Goal: Task Accomplishment & Management: Manage account settings

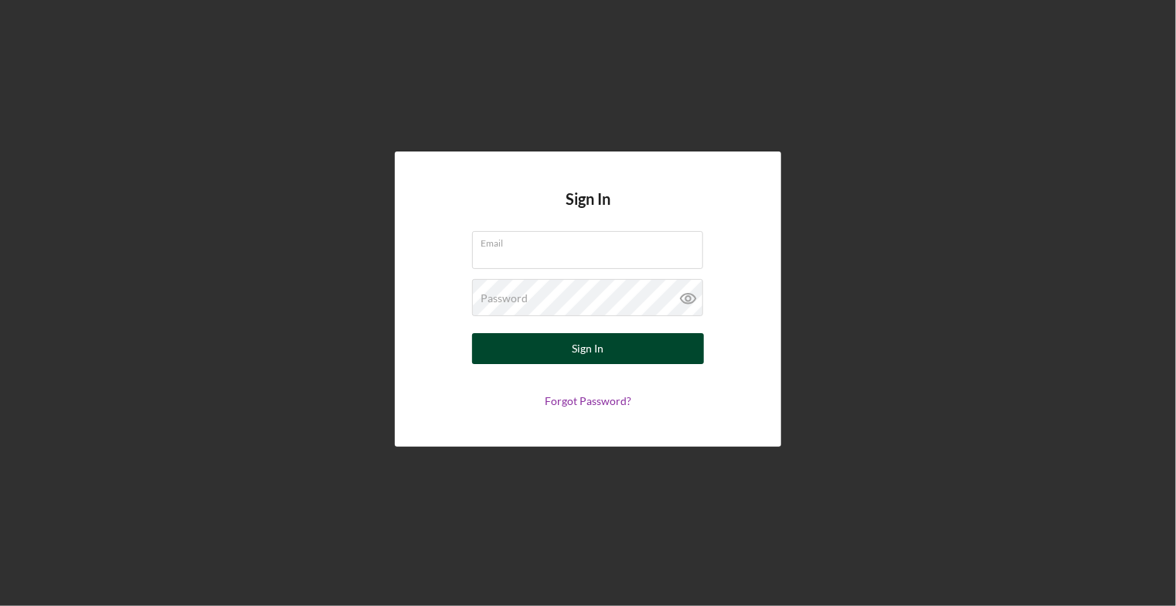
type input "[EMAIL_ADDRESS][DOMAIN_NAME]"
click at [599, 351] on div "Sign In" at bounding box center [588, 348] width 32 height 31
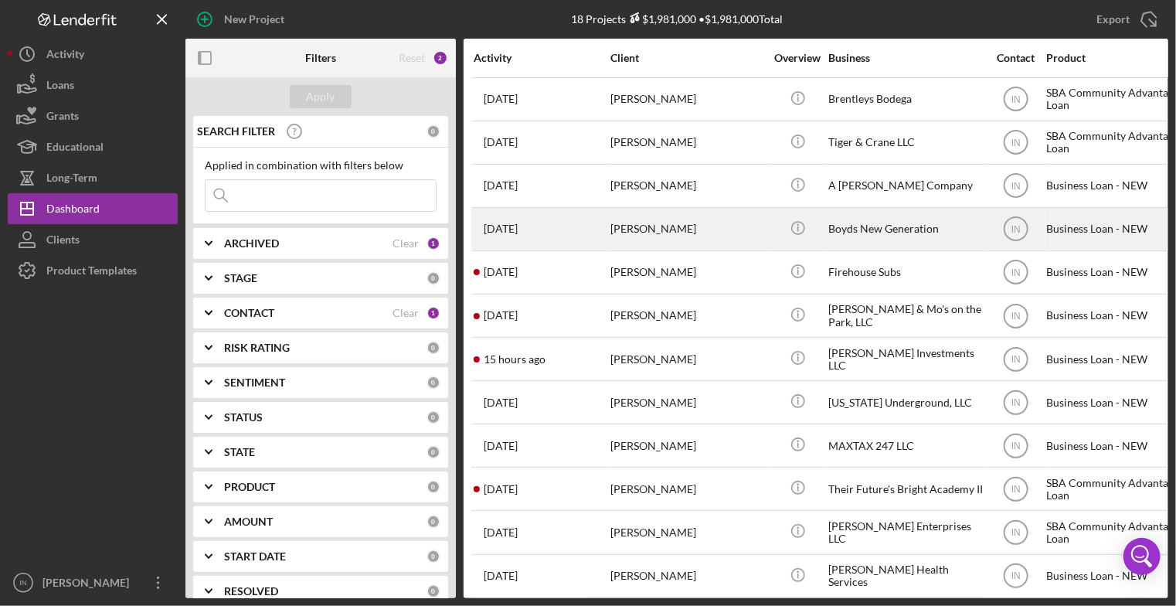
click at [660, 224] on div "[PERSON_NAME]" at bounding box center [687, 229] width 154 height 41
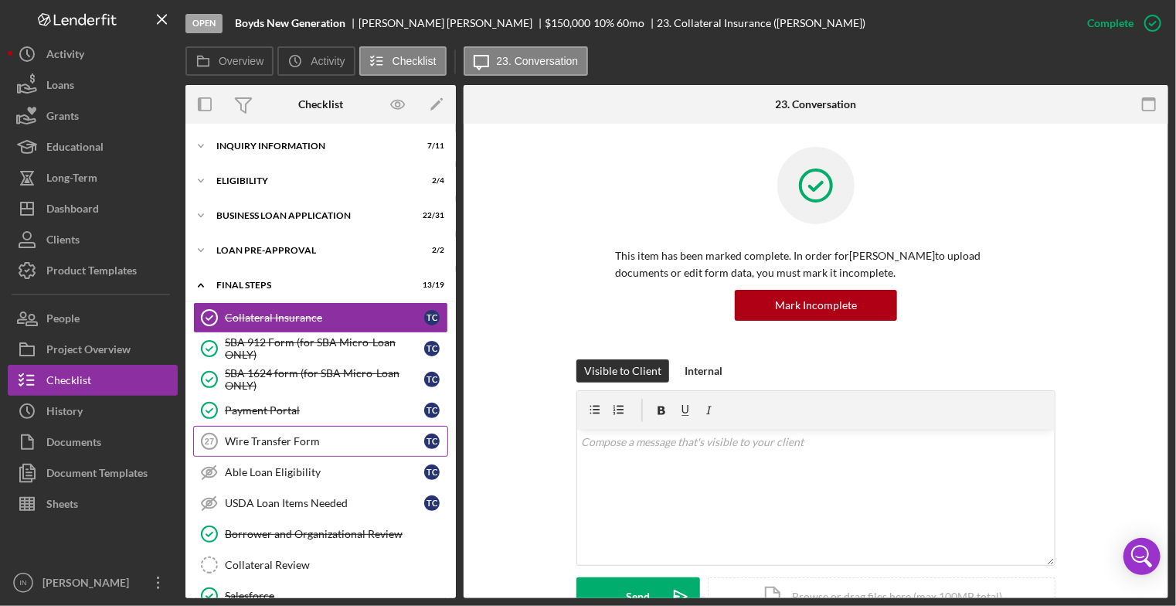
click at [308, 441] on div "Wire Transfer Form" at bounding box center [324, 441] width 199 height 12
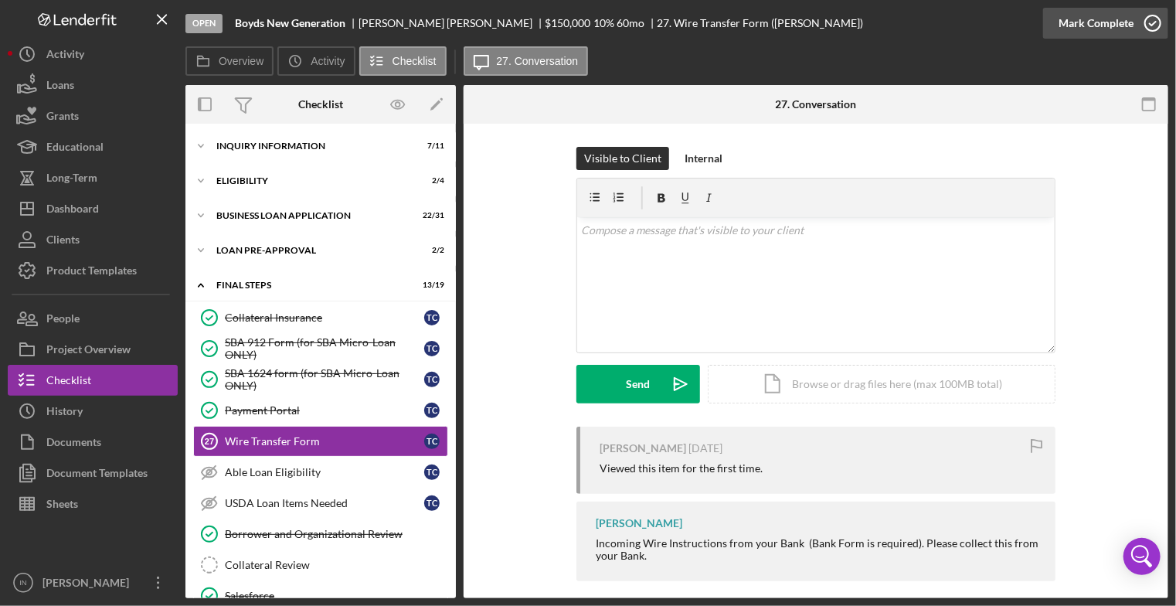
click at [1099, 16] on div "Mark Complete" at bounding box center [1095, 23] width 75 height 31
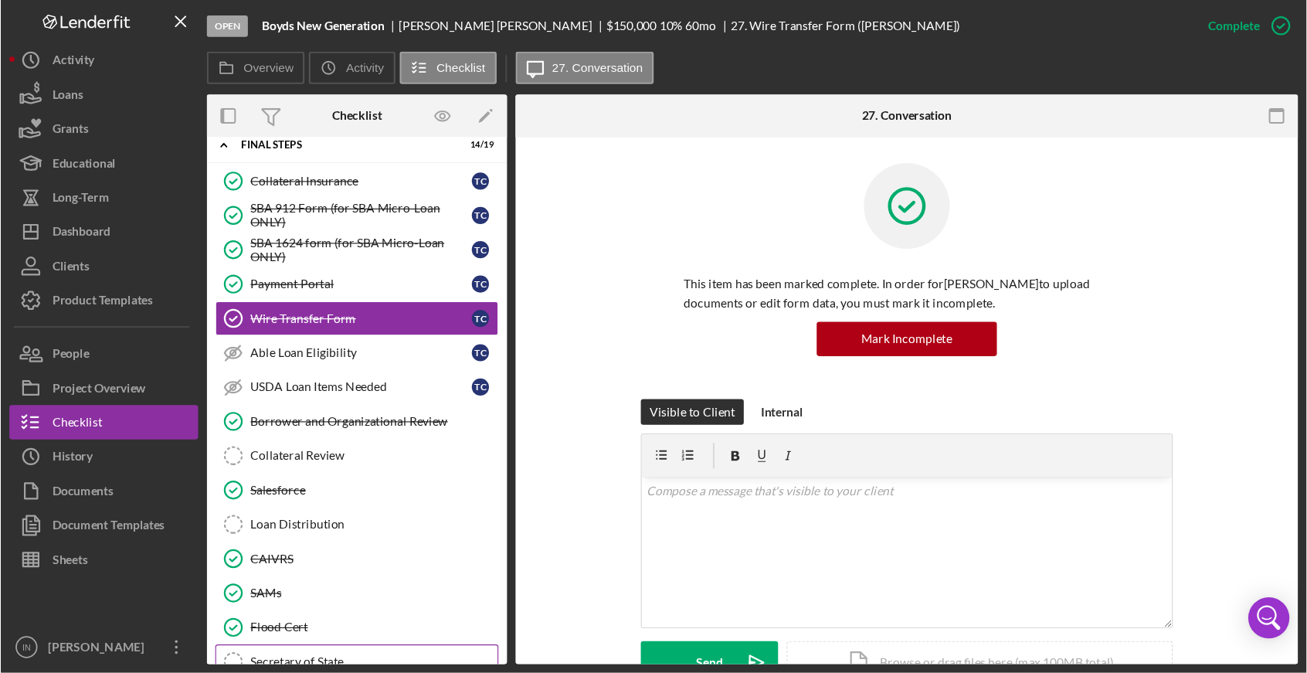
scroll to position [309, 0]
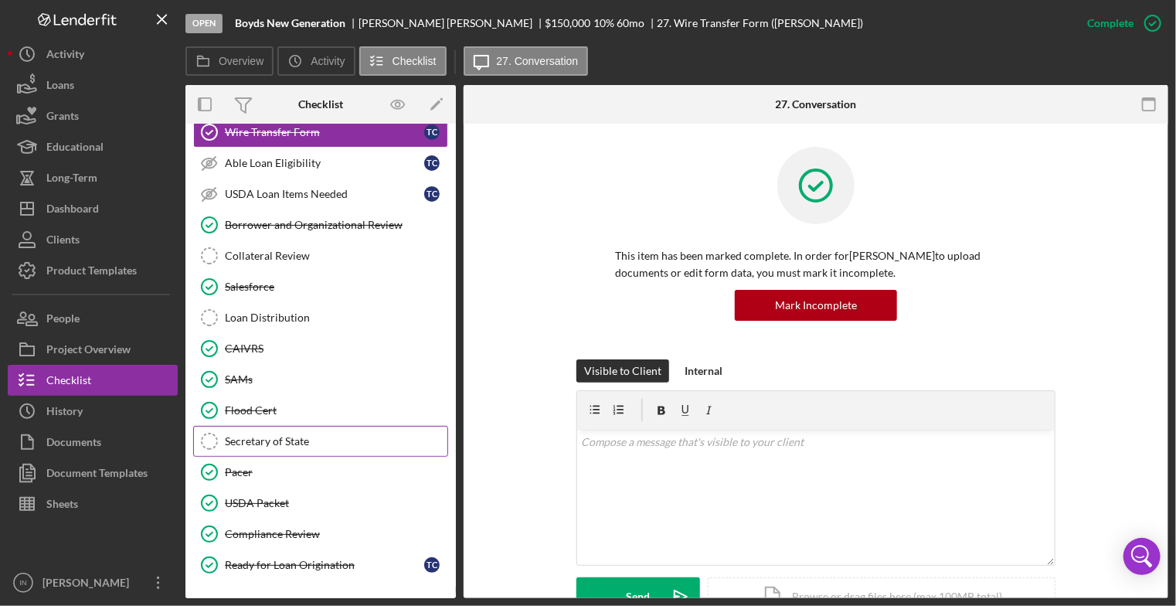
click at [276, 435] on div "Secretary of State" at bounding box center [336, 441] width 222 height 12
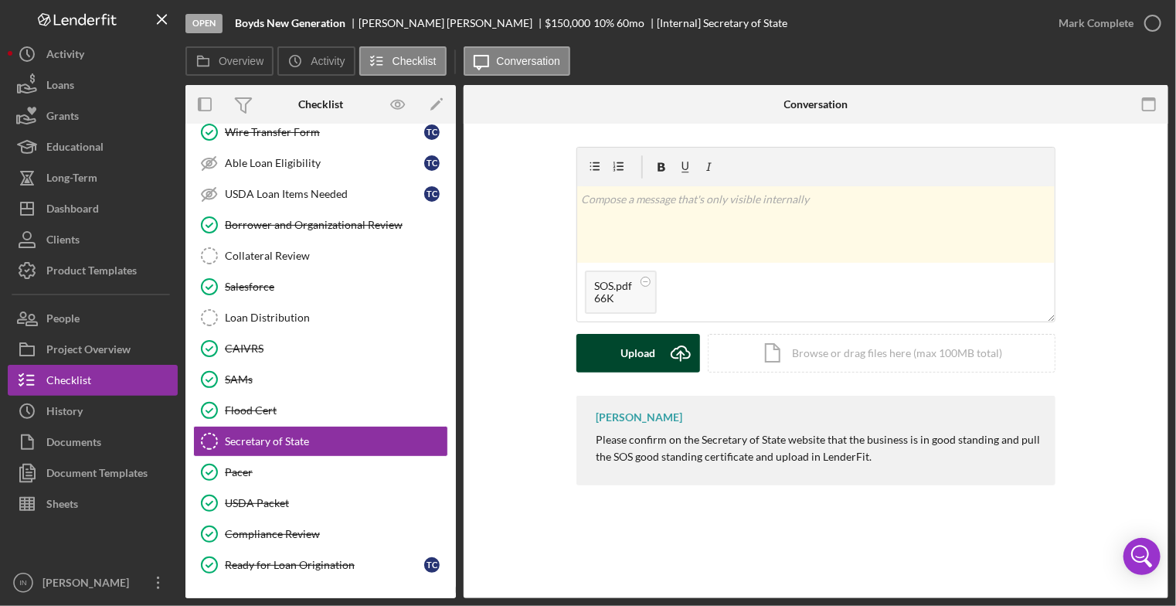
click at [624, 351] on div "Upload" at bounding box center [638, 353] width 35 height 39
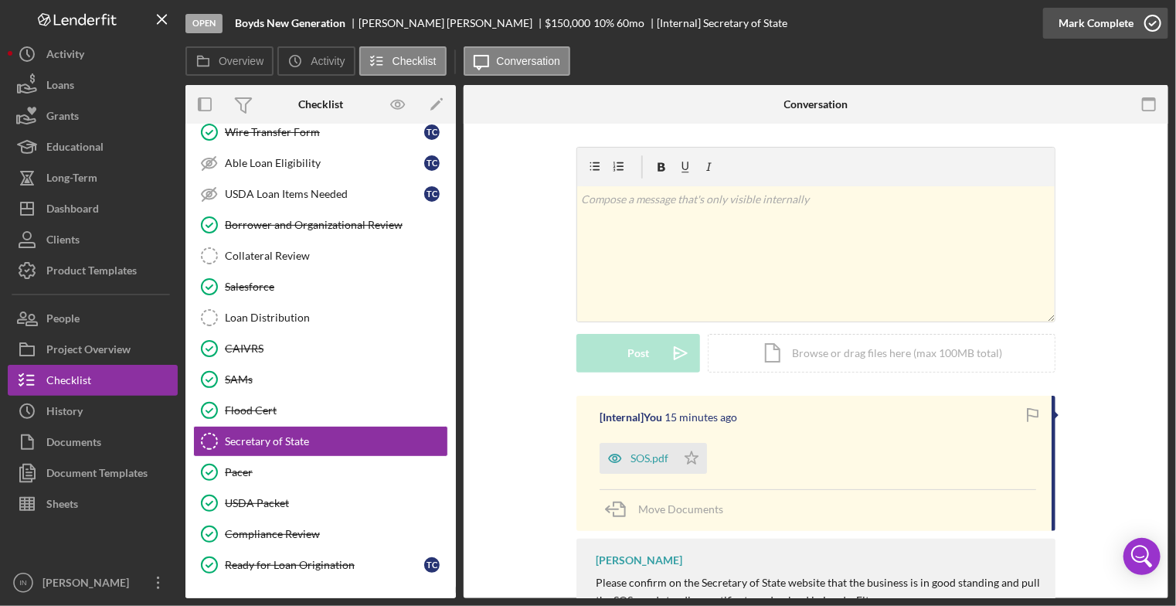
click at [1107, 25] on div "Mark Complete" at bounding box center [1095, 23] width 75 height 31
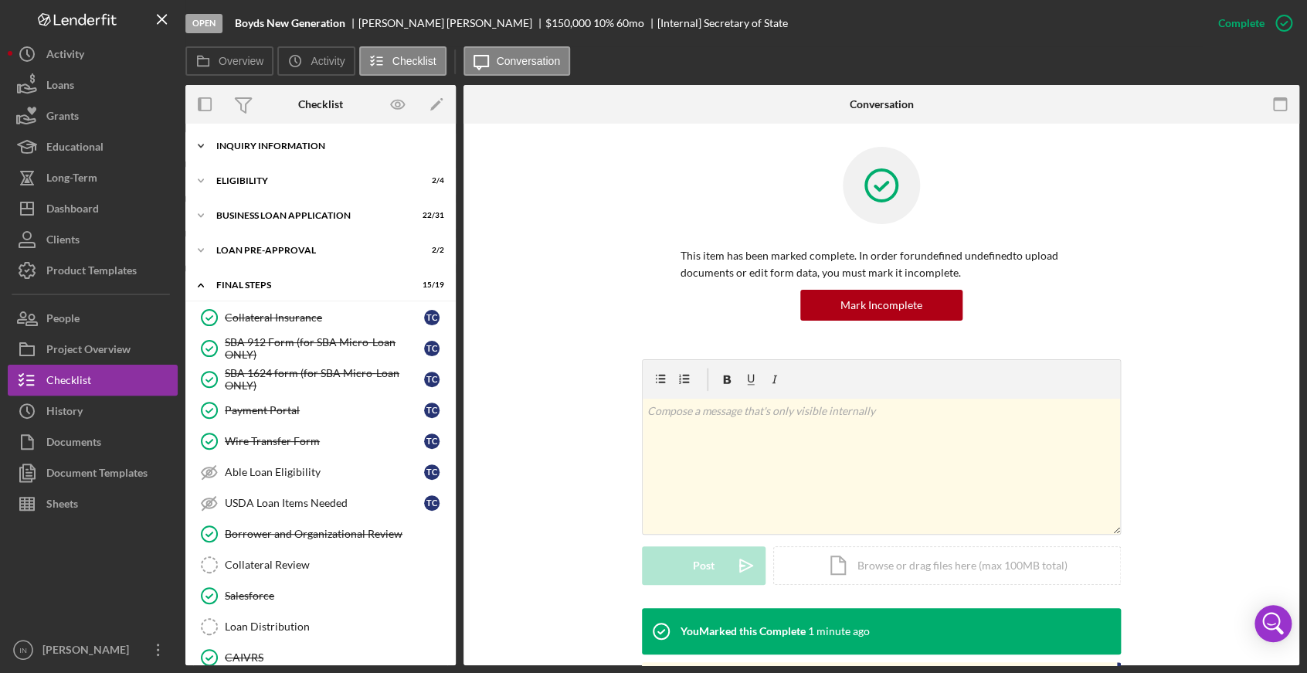
click at [278, 143] on div "INQUIRY INFORMATION" at bounding box center [326, 145] width 220 height 9
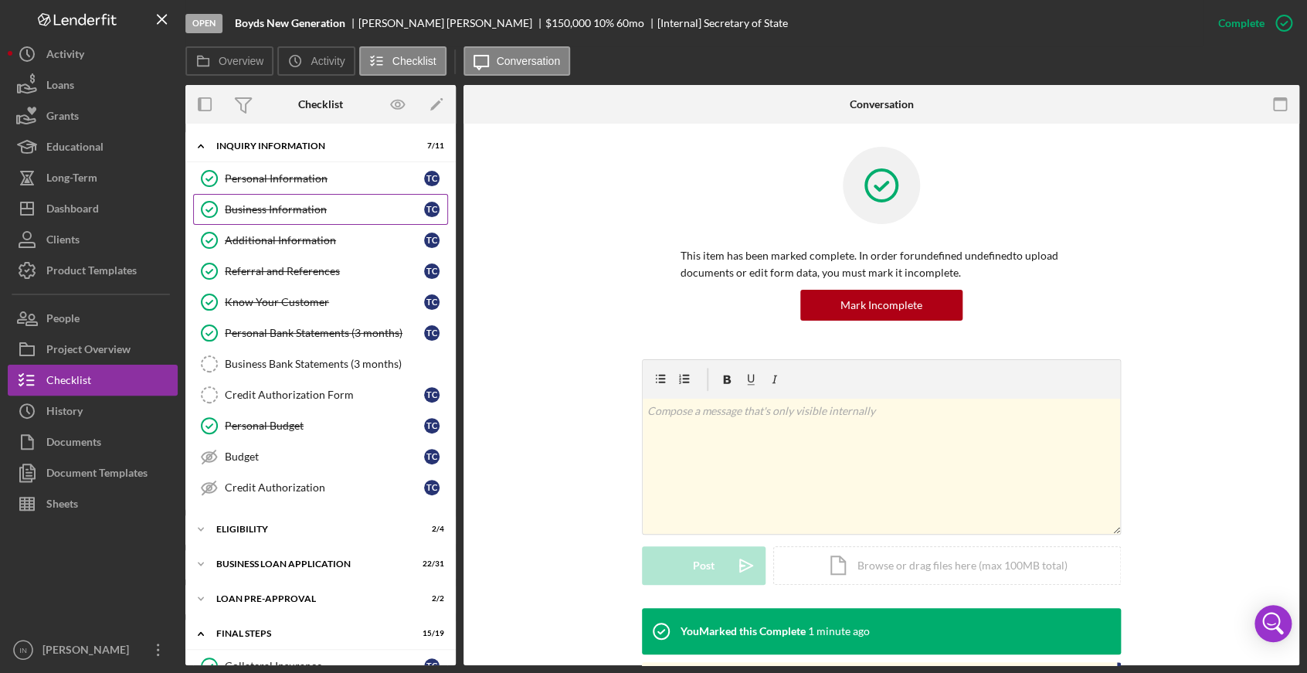
click at [294, 201] on link "Business Information Business Information T C" at bounding box center [320, 209] width 255 height 31
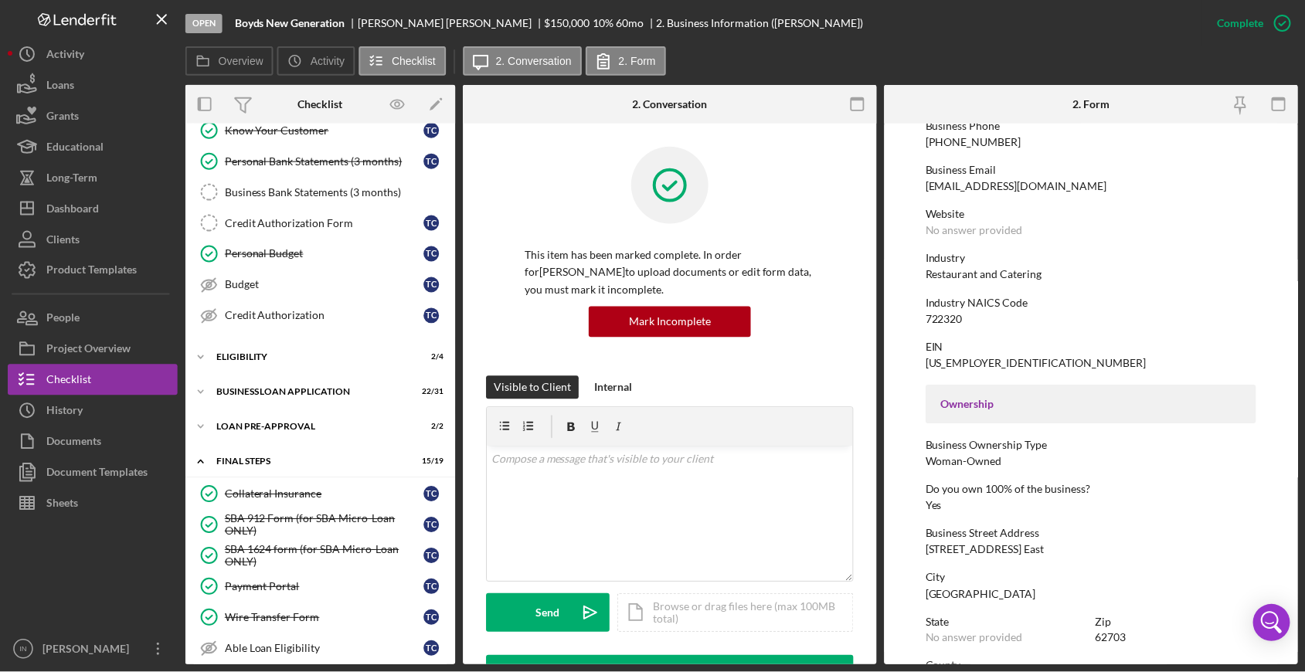
scroll to position [343, 0]
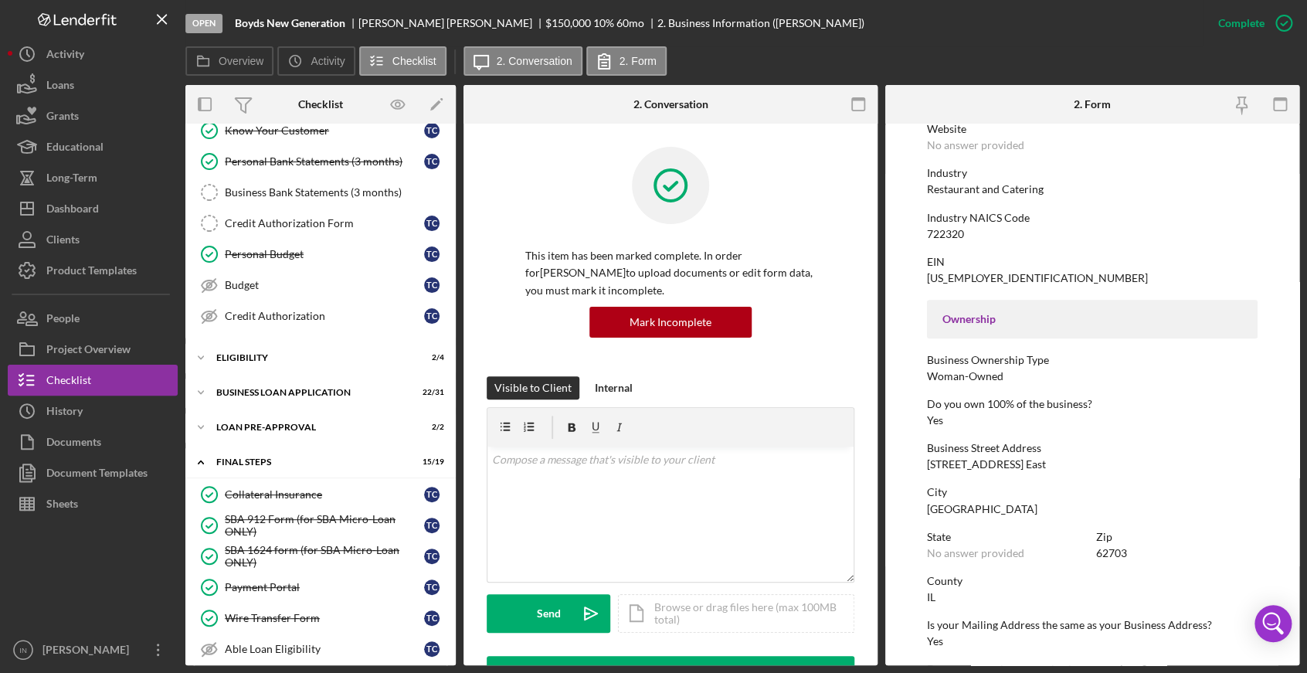
drag, startPoint x: 1045, startPoint y: 462, endPoint x: 922, endPoint y: 460, distance: 123.6
click at [922, 460] on form "To edit this form you must mark this item incomplete Business Name [PERSON_NAME…" at bounding box center [1092, 395] width 414 height 542
copy div "[STREET_ADDRESS] East"
click at [303, 208] on link "Credit Authorization Form Credit Authorization Form T C" at bounding box center [320, 223] width 255 height 31
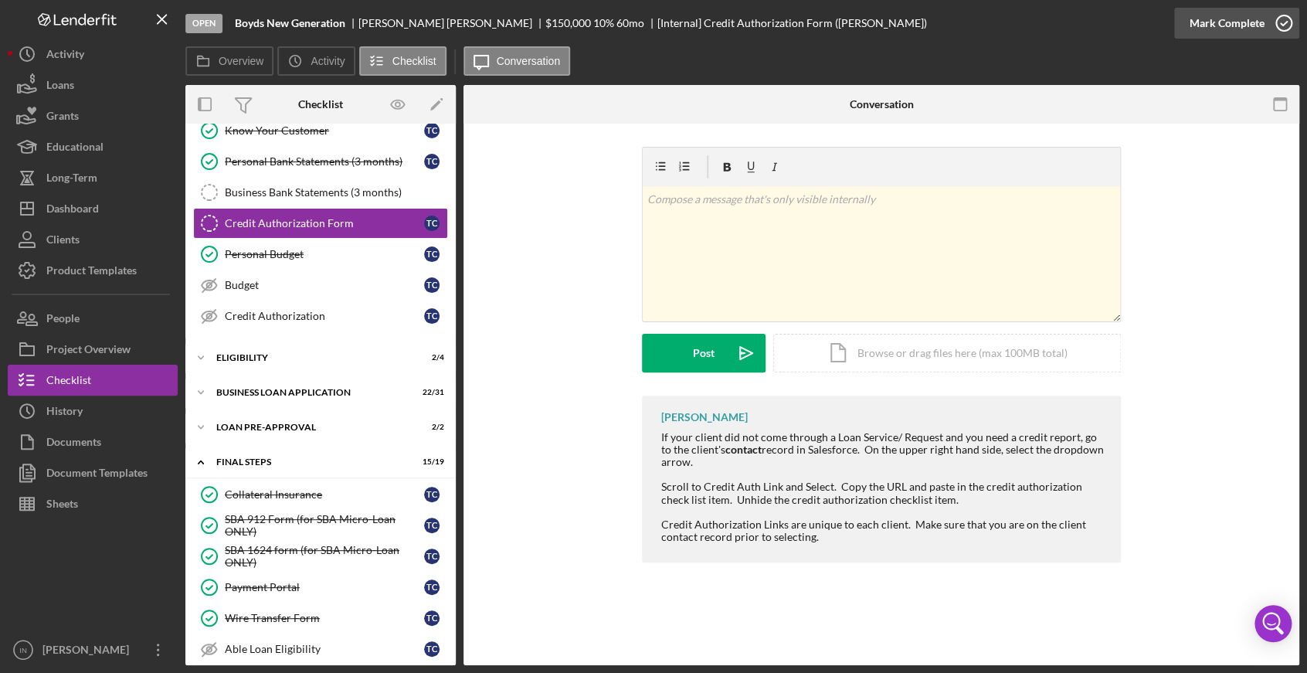
click at [1175, 20] on div "Mark Complete" at bounding box center [1227, 23] width 75 height 31
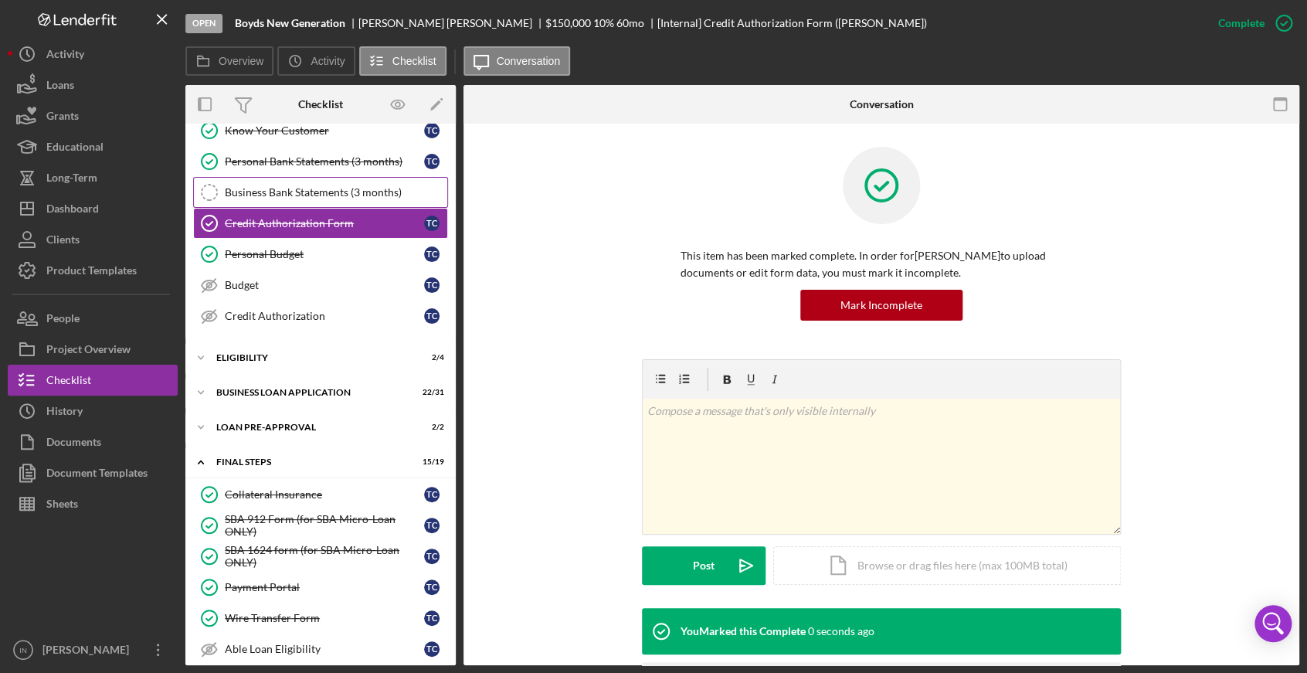
click at [344, 178] on link "Business Bank Statements (3 months) Business Bank Statements (3 months)" at bounding box center [320, 192] width 255 height 31
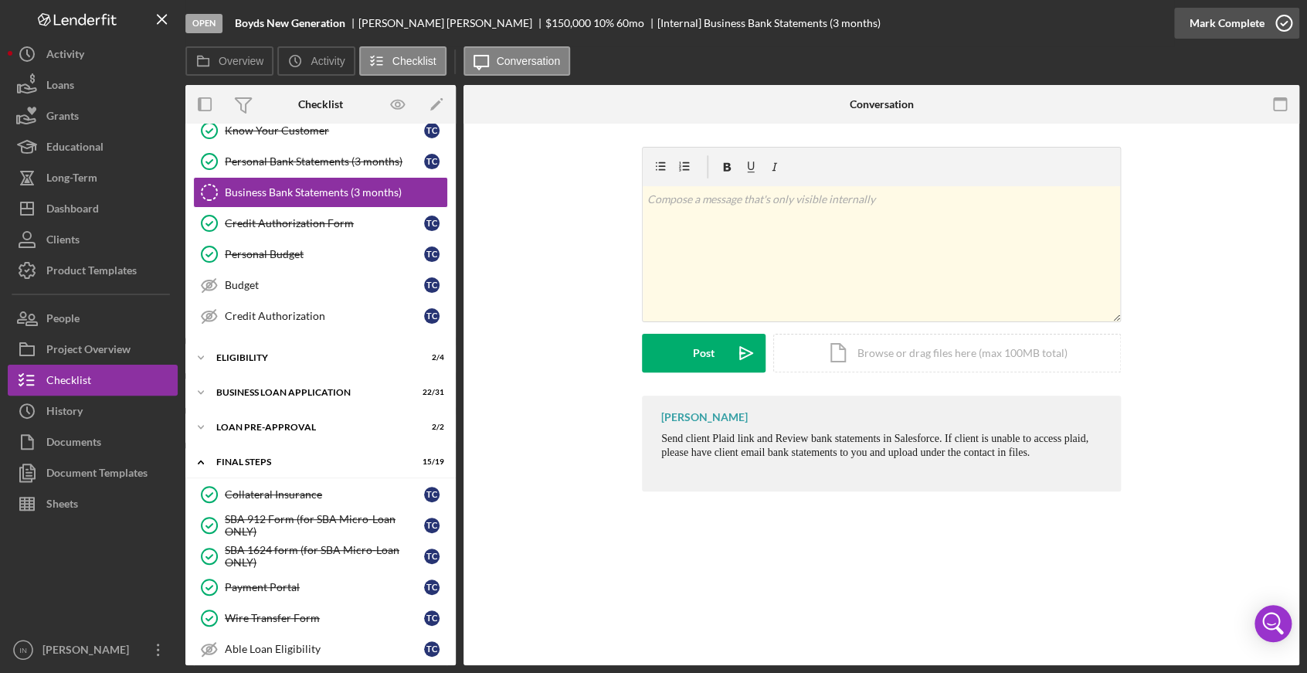
click at [1175, 24] on div "Mark Complete" at bounding box center [1227, 23] width 75 height 31
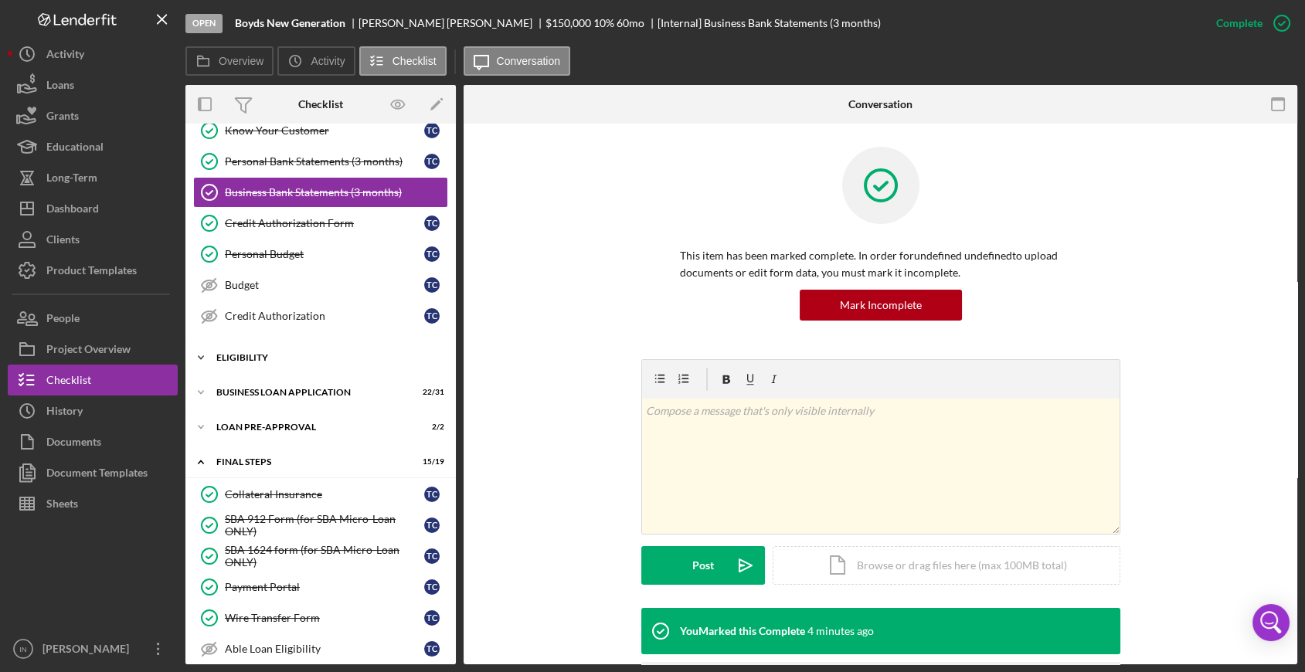
click at [260, 353] on div "ELIGIBILITY" at bounding box center [326, 357] width 220 height 9
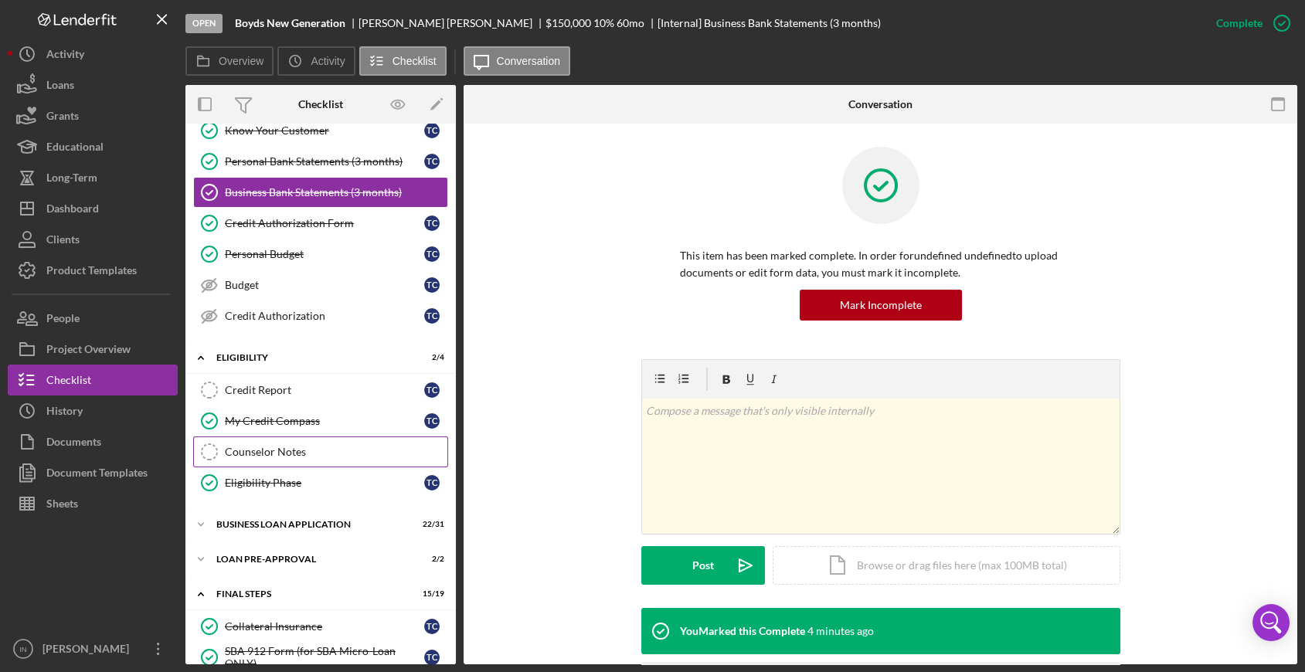
click at [268, 446] on div "Counselor Notes" at bounding box center [336, 452] width 222 height 12
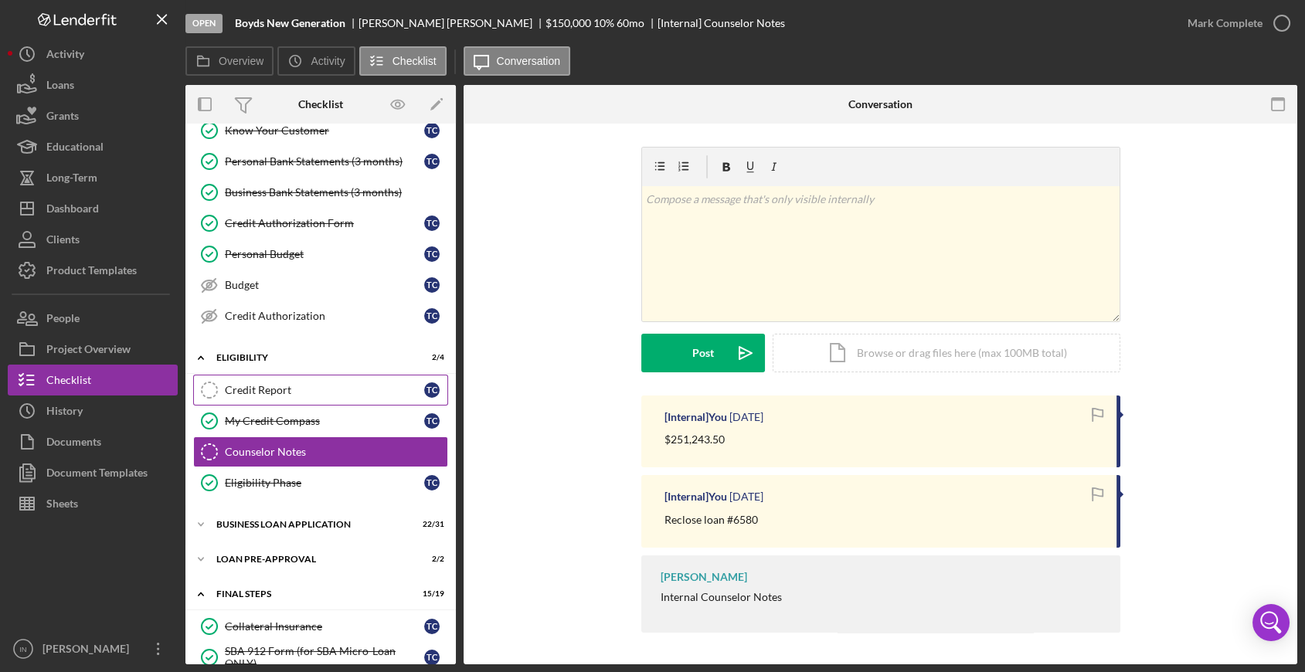
click at [274, 380] on link "Credit Report Credit Report T C" at bounding box center [320, 390] width 255 height 31
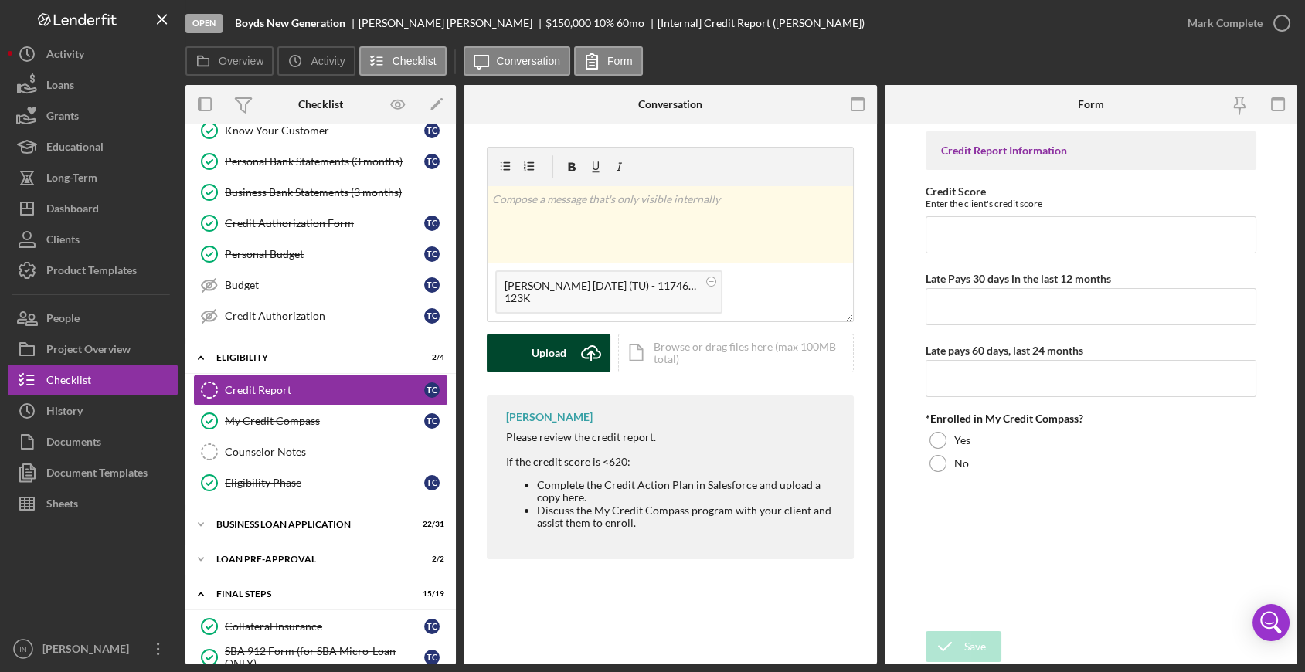
click at [574, 355] on icon "Icon/Upload" at bounding box center [591, 353] width 39 height 39
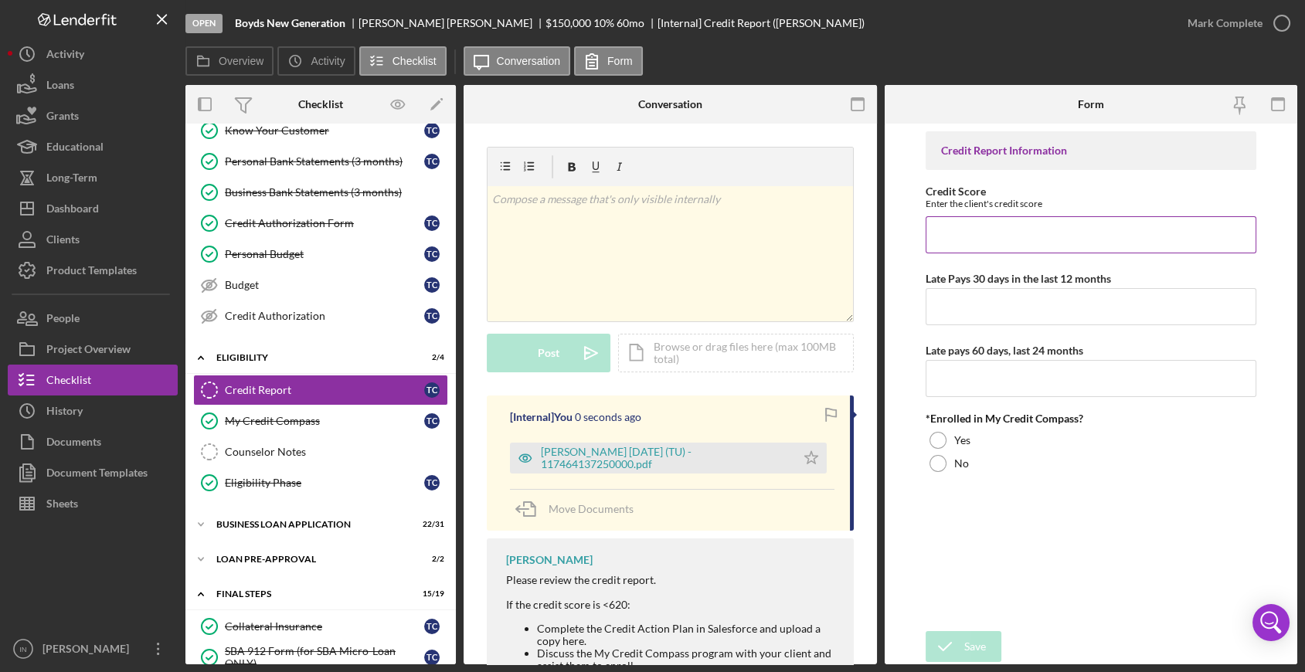
click at [972, 227] on input "Credit Score" at bounding box center [1090, 234] width 331 height 37
type input "663"
click at [959, 312] on input "Late Pays 30 days in the last 12 months" at bounding box center [1090, 306] width 331 height 37
type input "0"
click at [1023, 378] on input "Late pays 60 days, last 24 months" at bounding box center [1090, 378] width 331 height 37
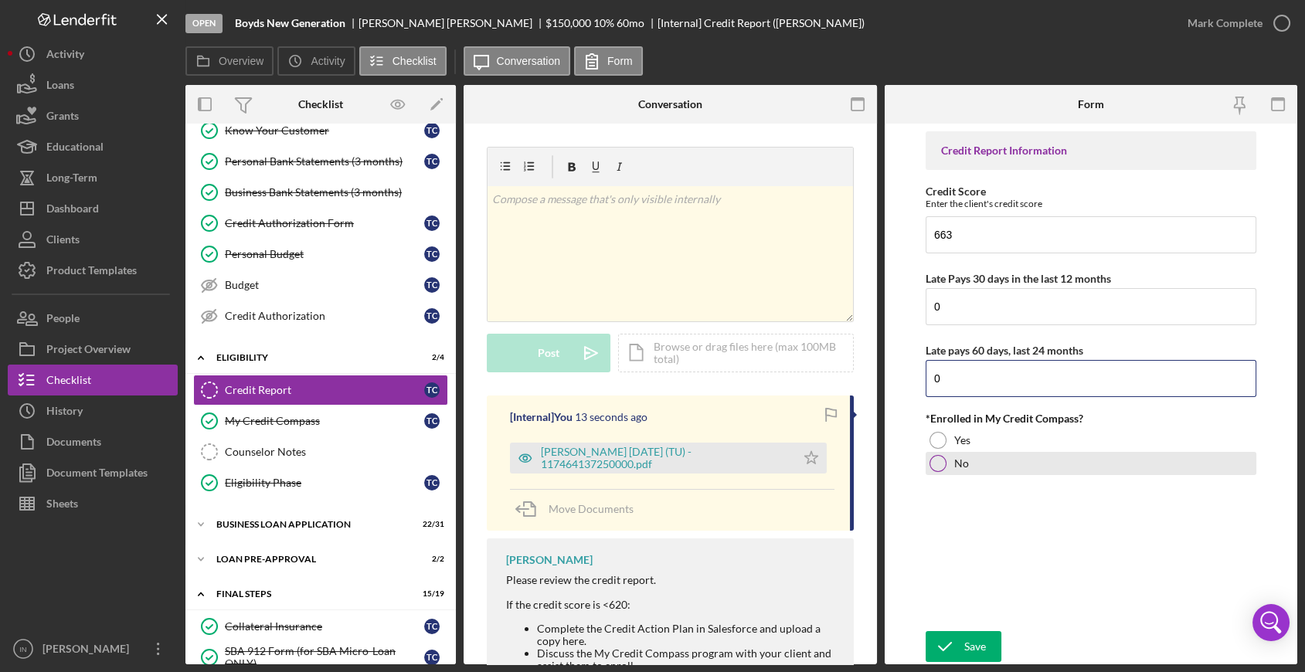
type input "0"
click at [969, 459] on div "No" at bounding box center [1090, 463] width 331 height 23
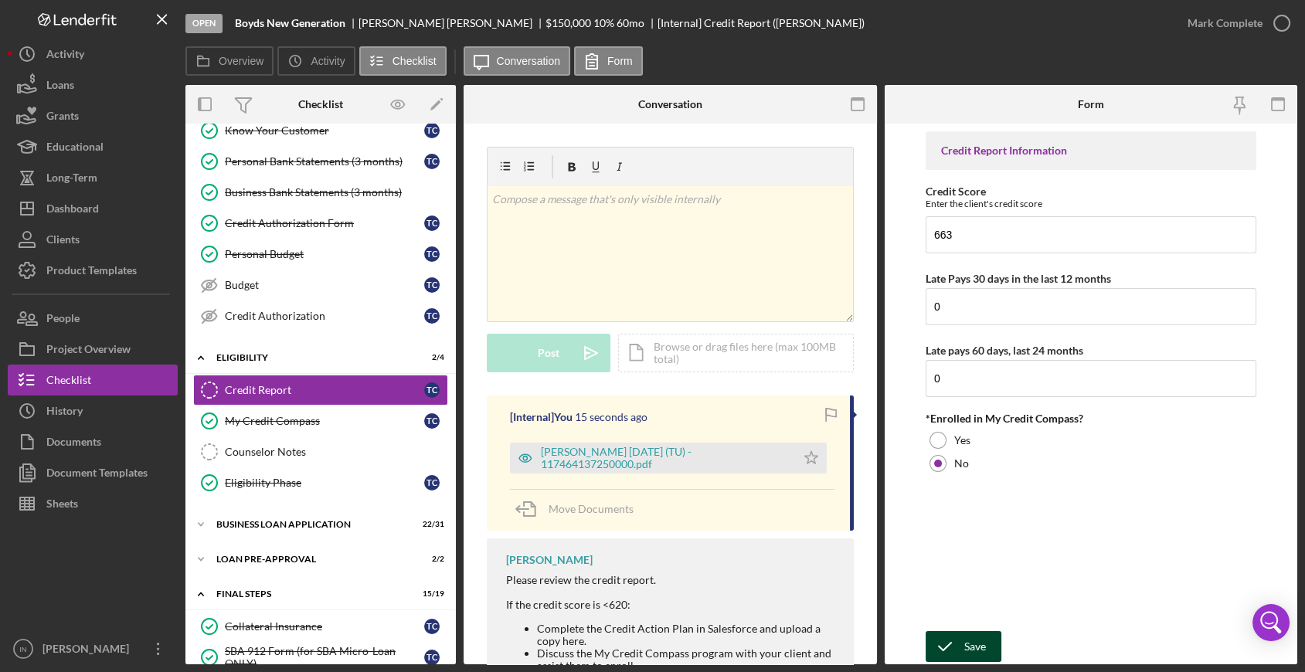
click at [964, 605] on div "Save" at bounding box center [975, 646] width 22 height 31
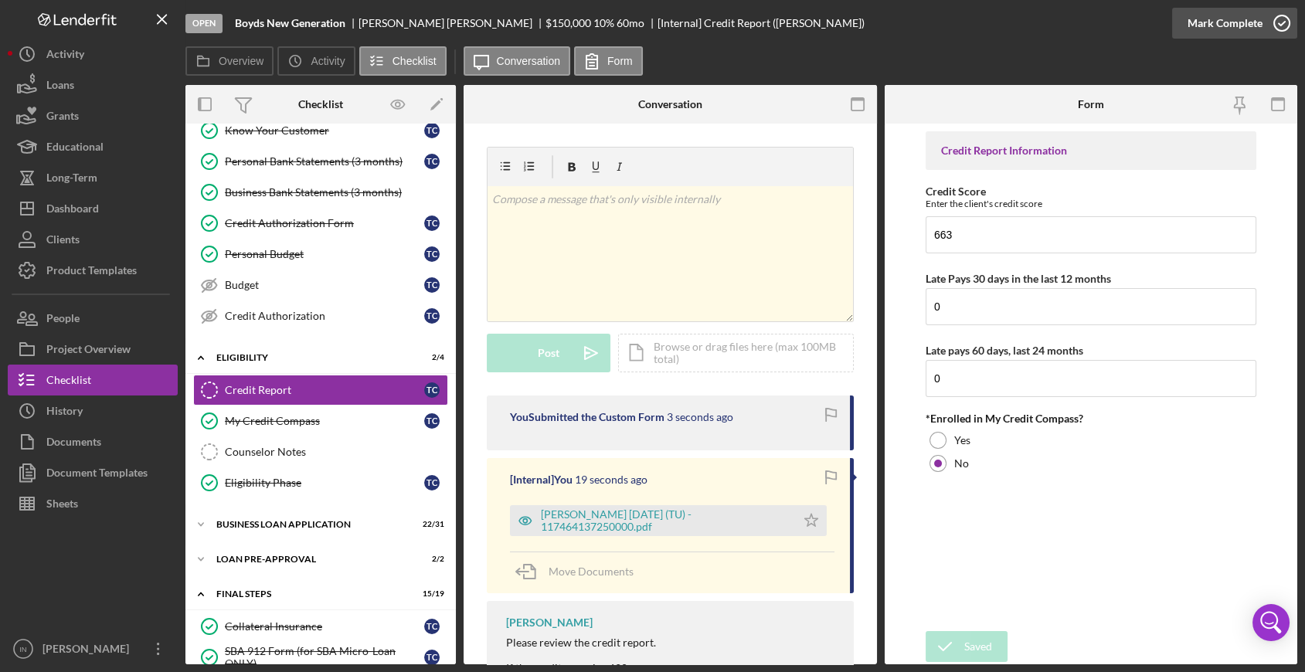
click at [1175, 25] on div "Mark Complete" at bounding box center [1224, 23] width 75 height 31
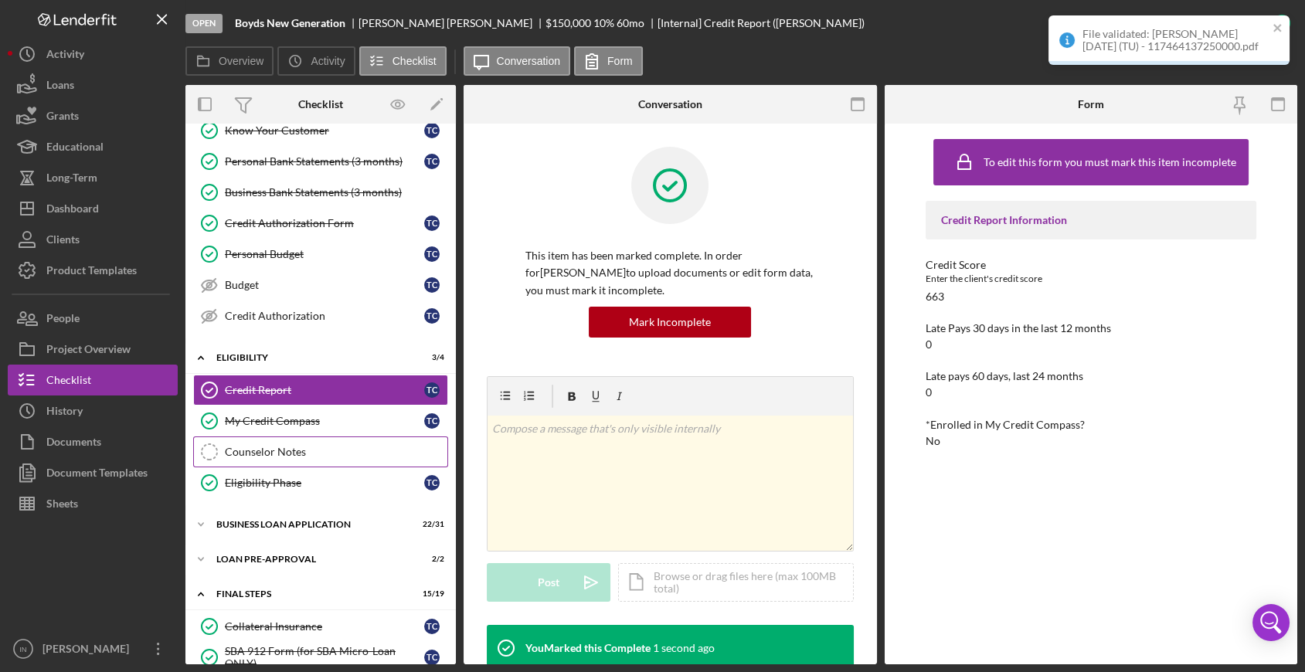
click at [260, 450] on div "Counselor Notes" at bounding box center [336, 452] width 222 height 12
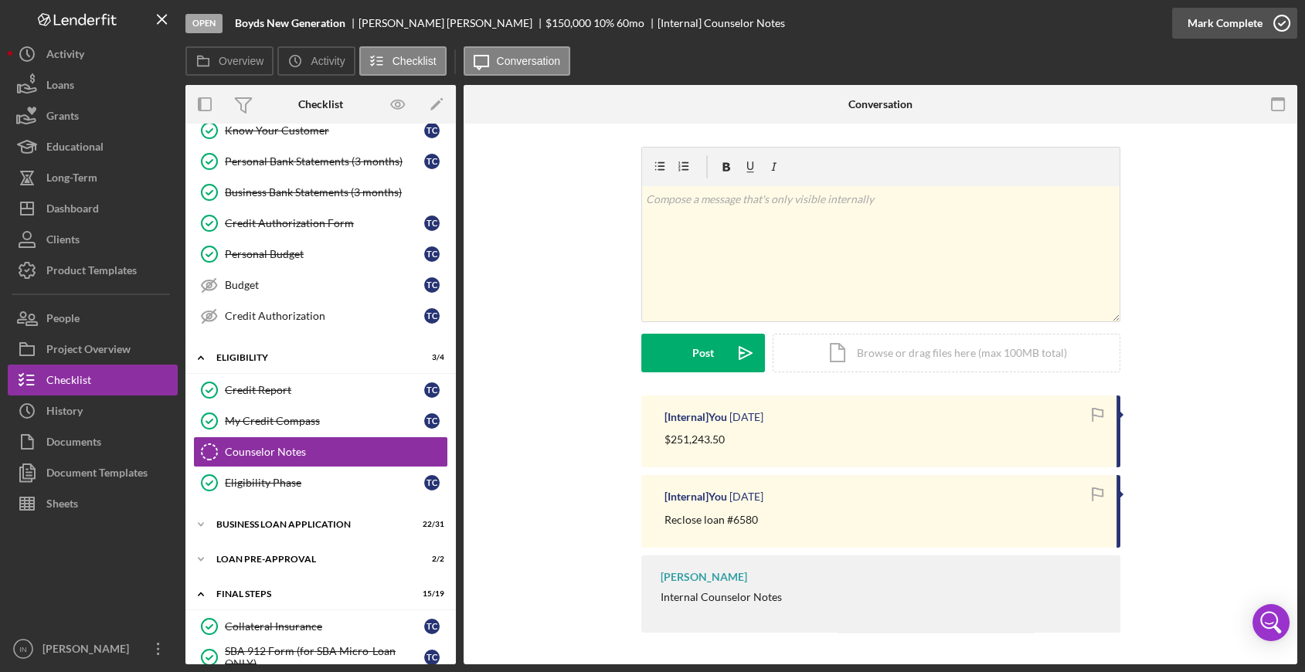
click at [1175, 16] on div "Mark Complete" at bounding box center [1224, 23] width 75 height 31
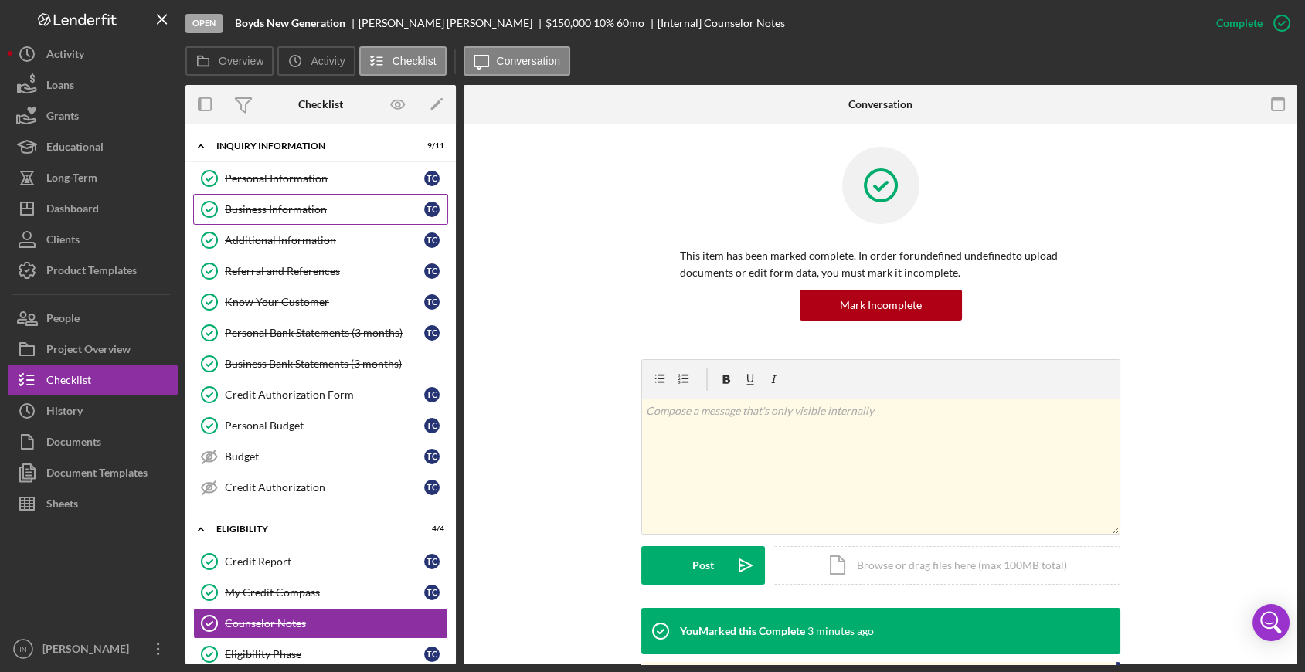
click at [300, 204] on div "Business Information" at bounding box center [324, 209] width 199 height 12
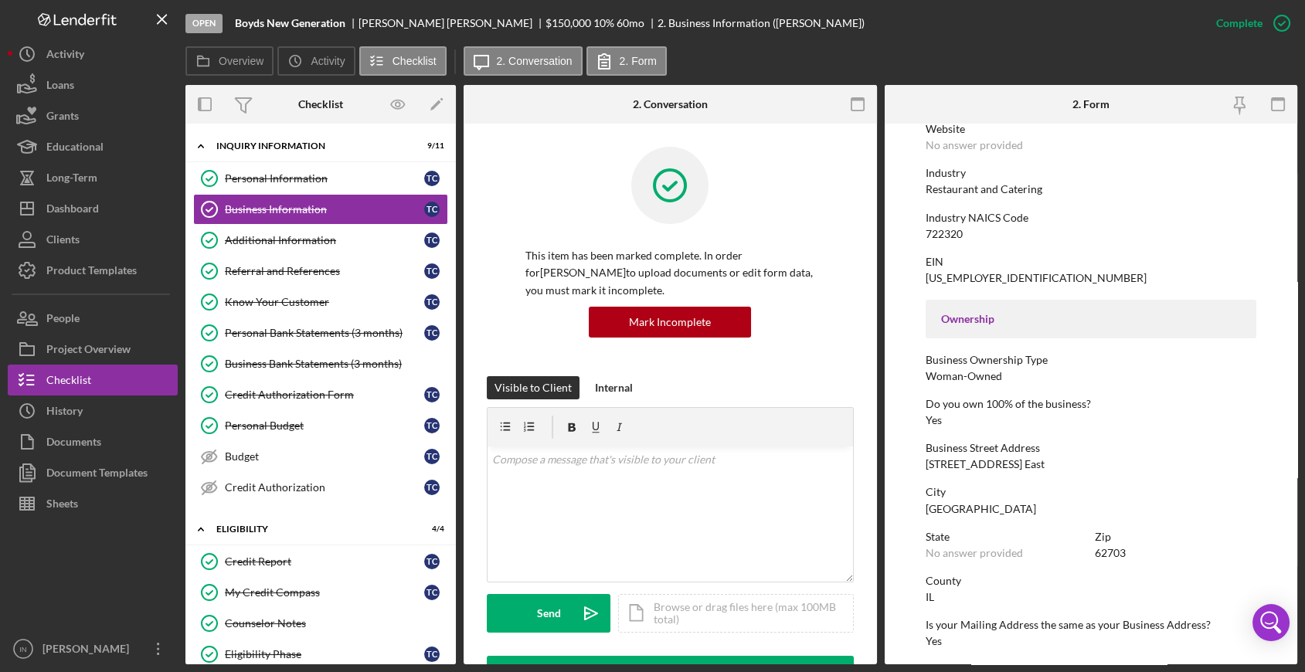
scroll to position [429, 0]
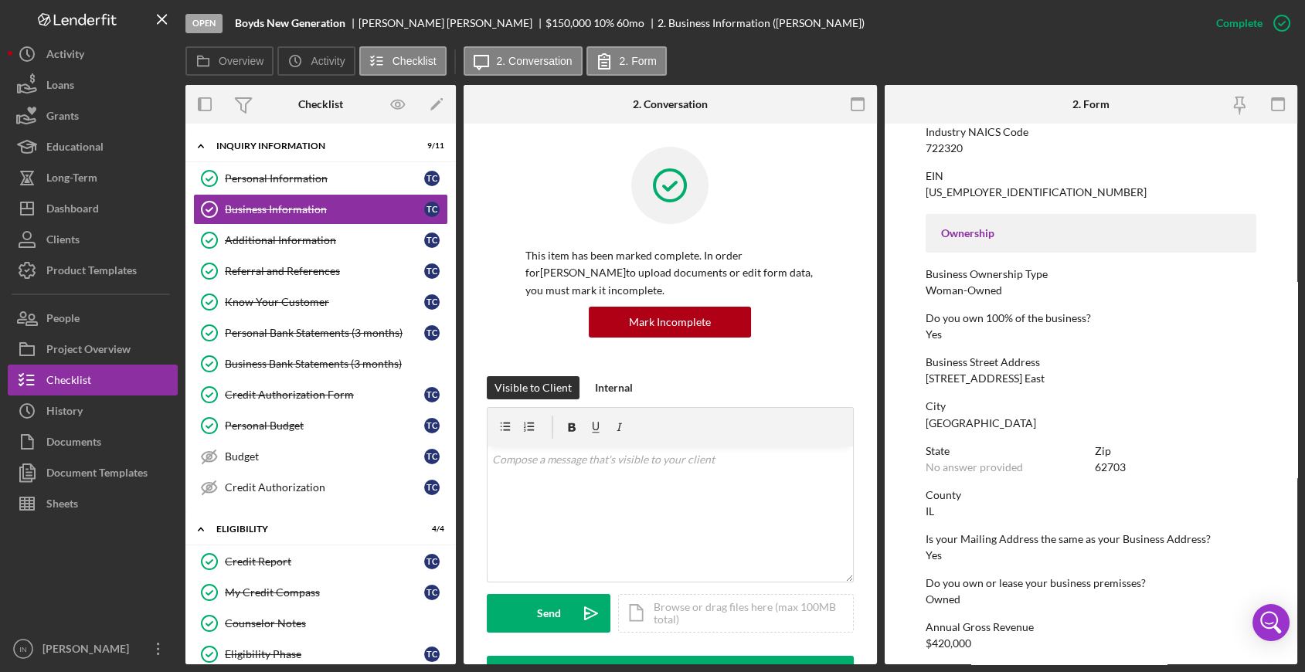
drag, startPoint x: 1044, startPoint y: 379, endPoint x: 903, endPoint y: 382, distance: 140.6
click at [903, 382] on form "To edit this form you must mark this item incomplete Business Name [PERSON_NAME…" at bounding box center [1090, 394] width 413 height 541
copy div "[STREET_ADDRESS] East"
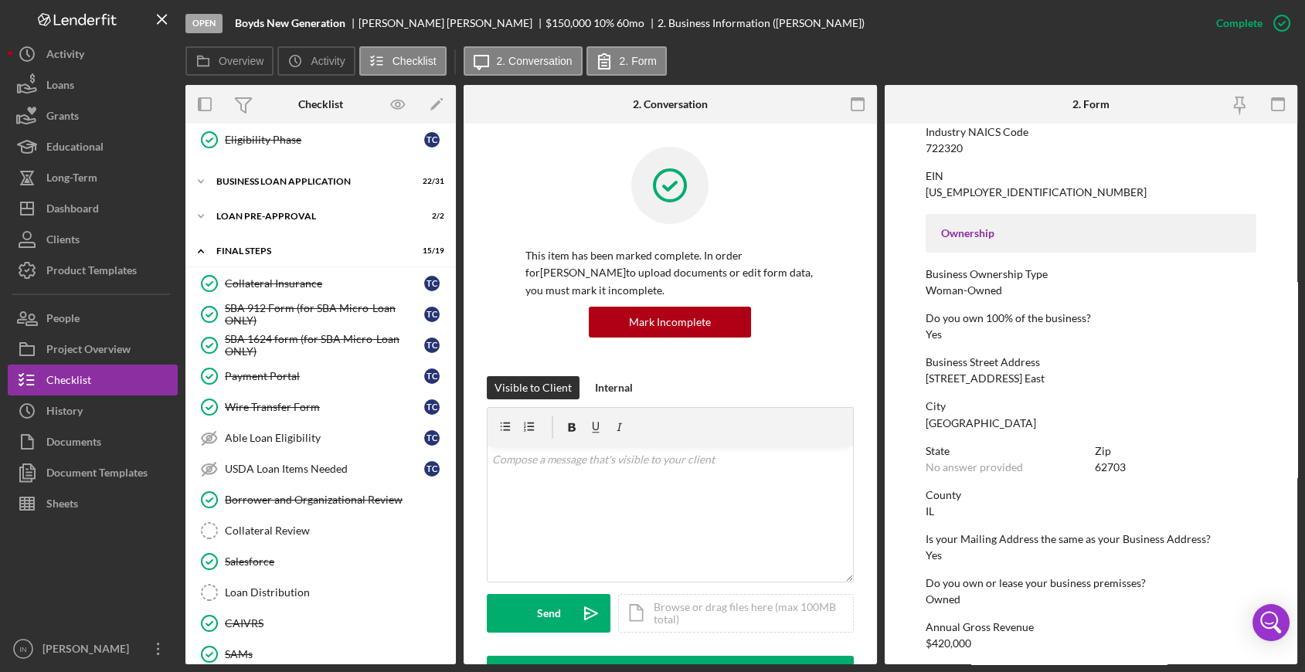
scroll to position [749, 0]
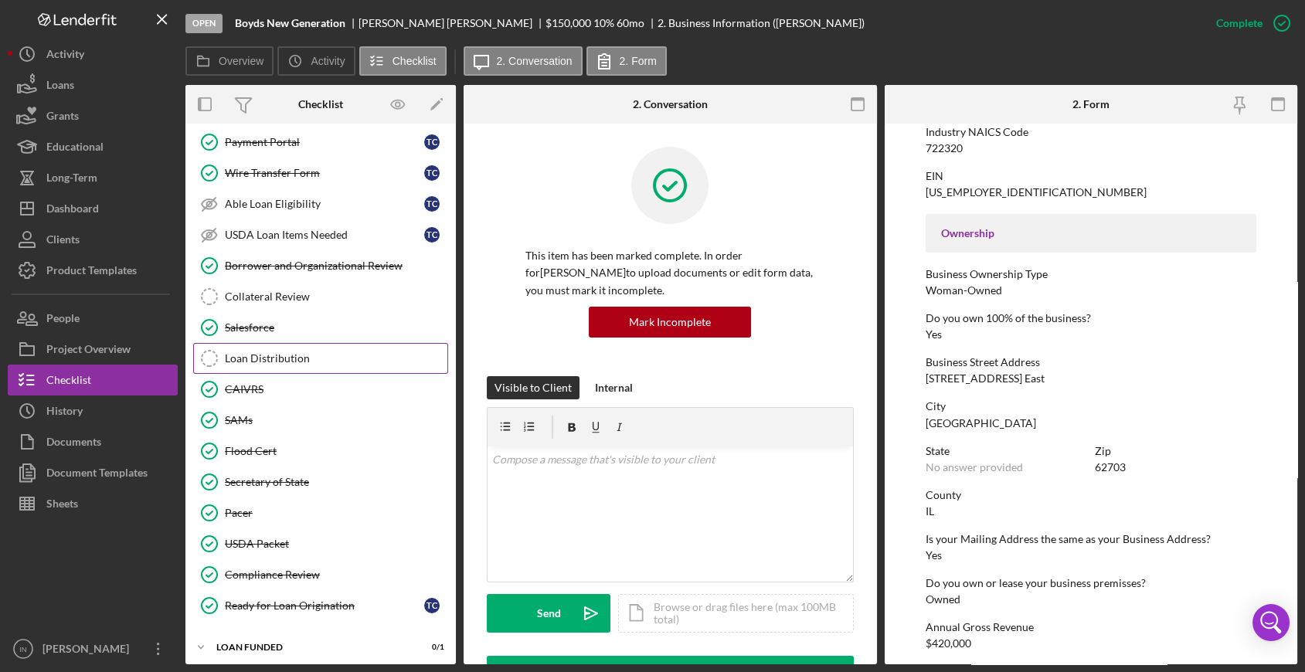
click at [287, 352] on div "Loan Distribution" at bounding box center [336, 358] width 222 height 12
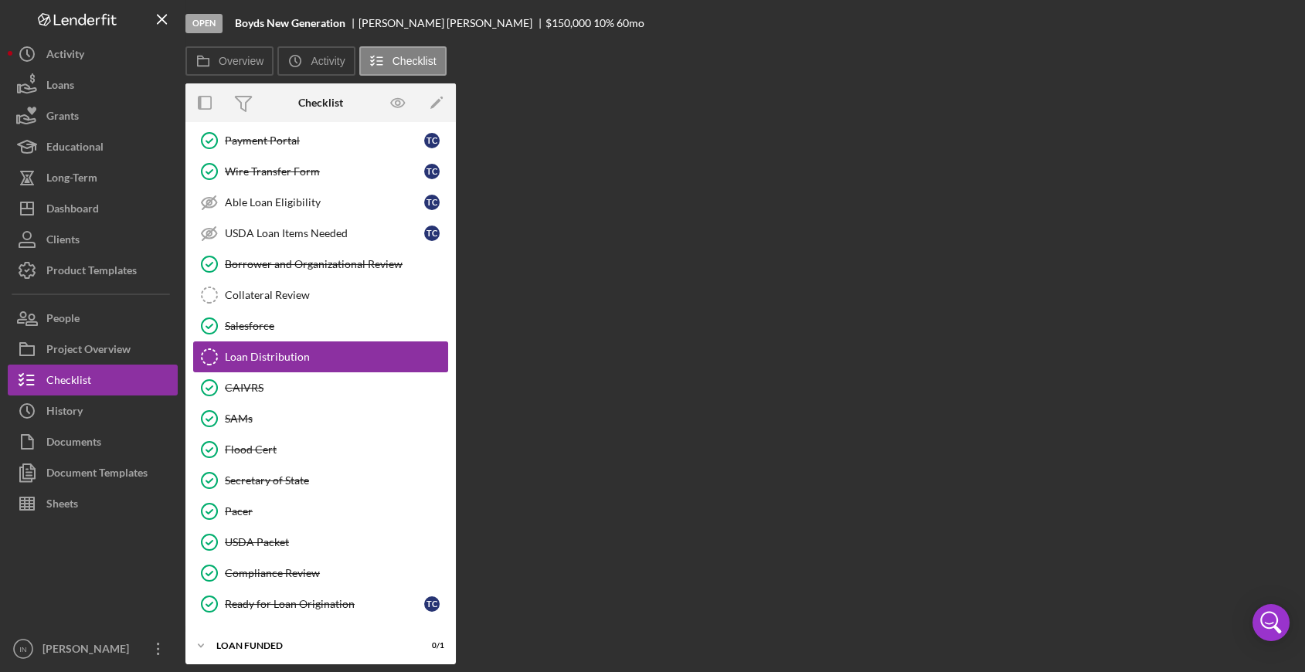
scroll to position [749, 0]
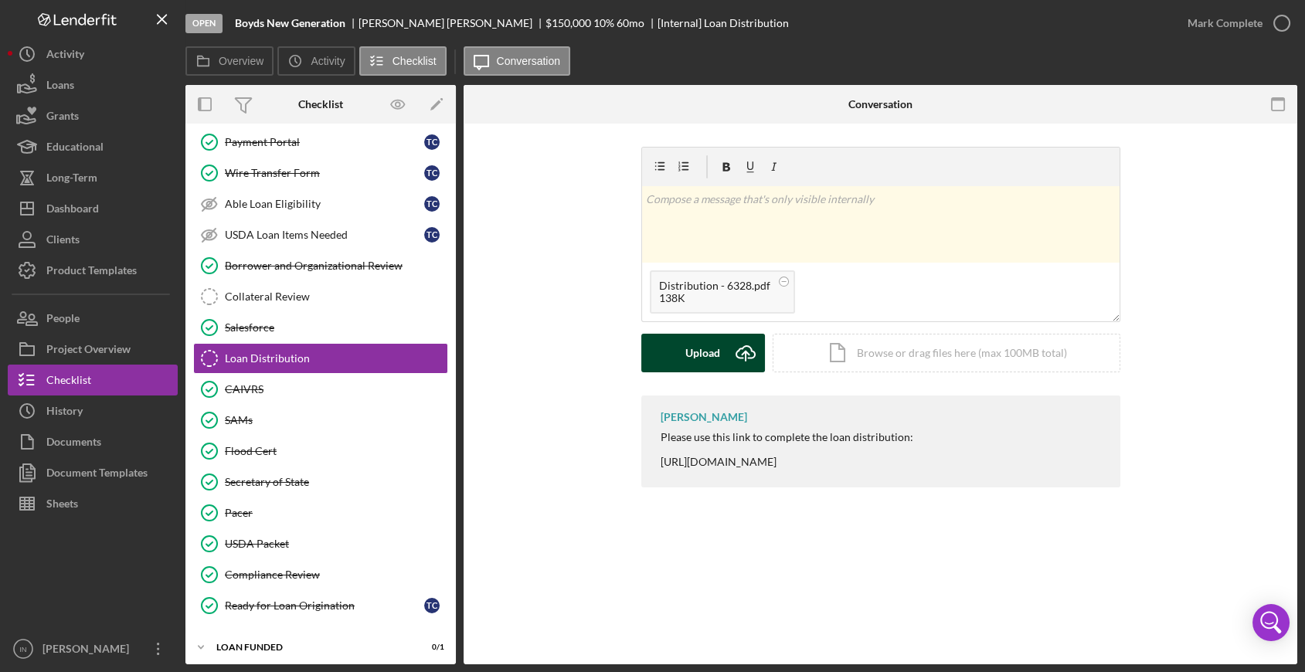
click at [680, 355] on button "Upload Icon/Upload" at bounding box center [703, 353] width 124 height 39
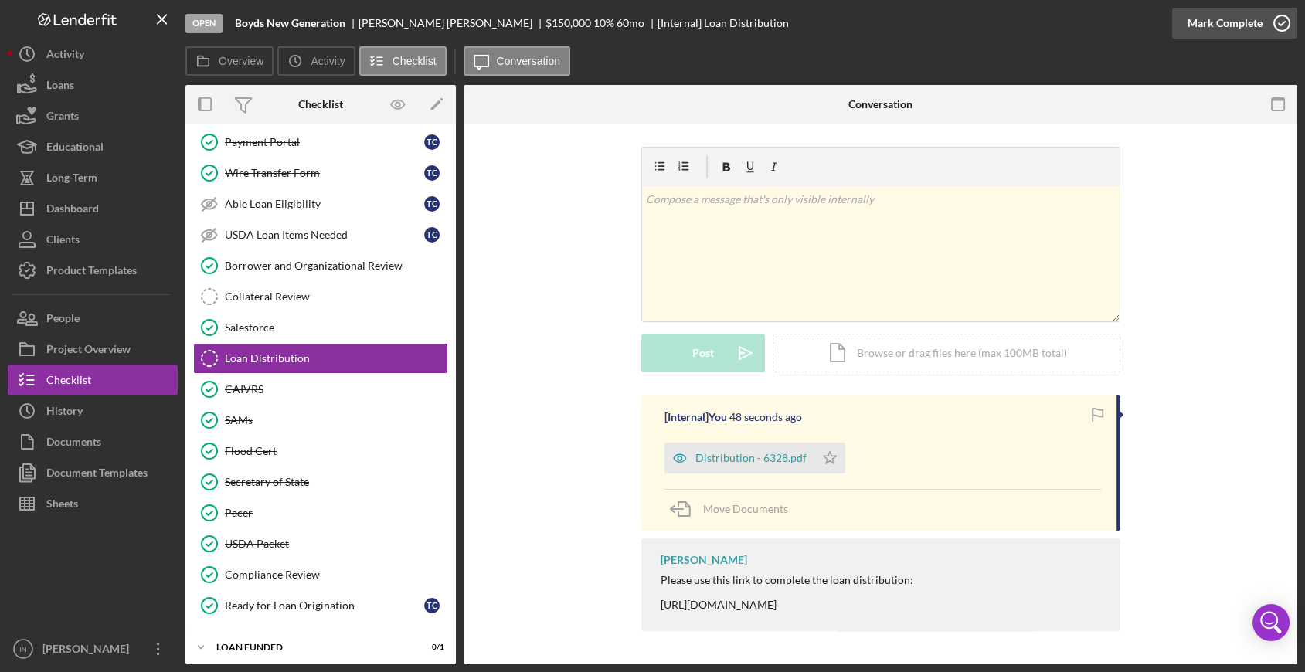
click at [1175, 19] on div "Mark Complete" at bounding box center [1224, 23] width 75 height 31
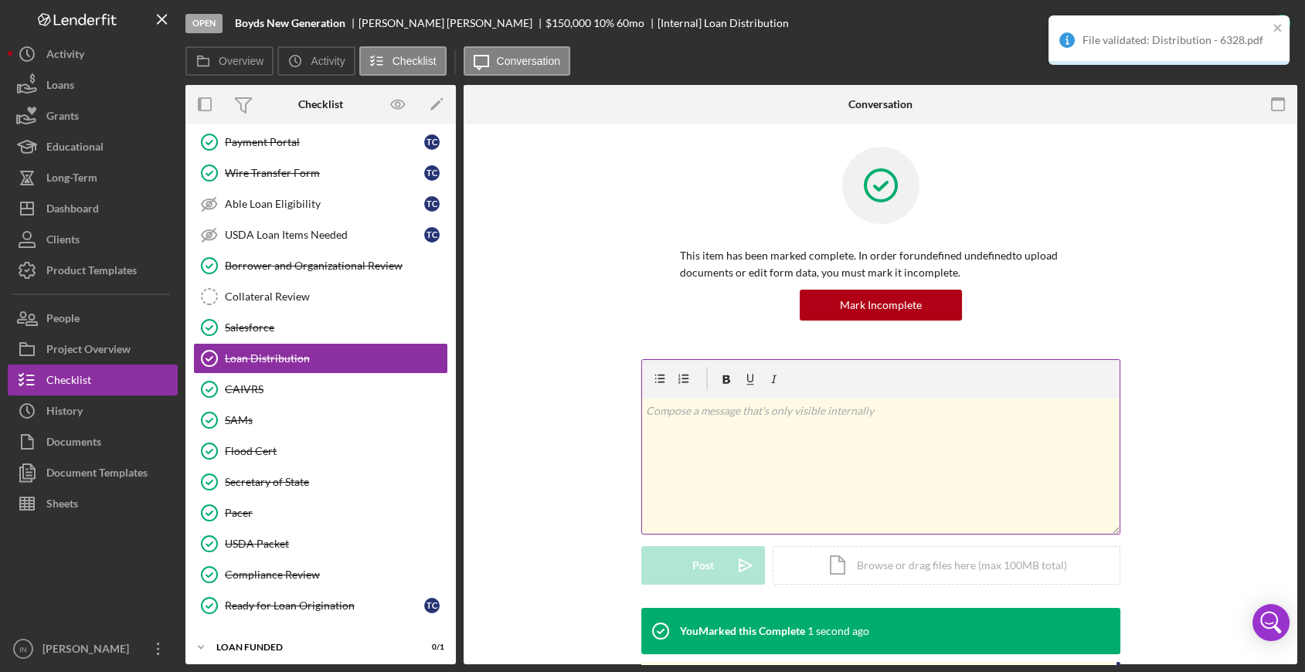
scroll to position [263, 0]
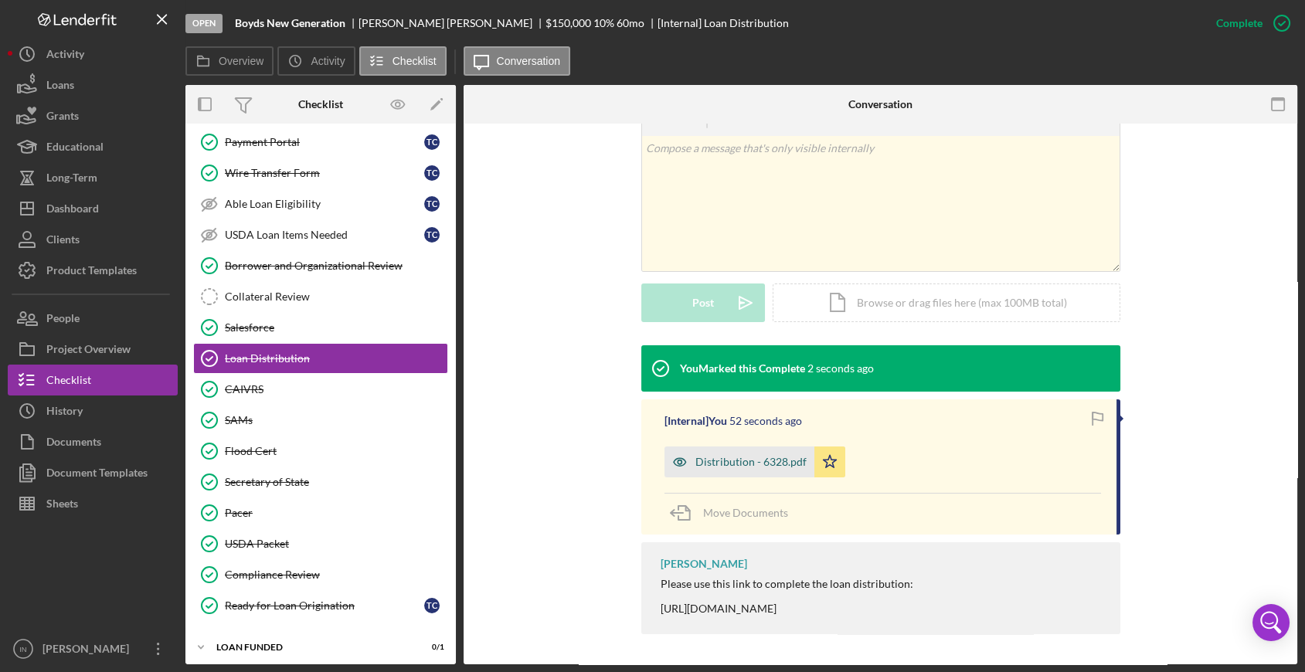
click at [743, 450] on div "Distribution - 6328.pdf" at bounding box center [739, 461] width 150 height 31
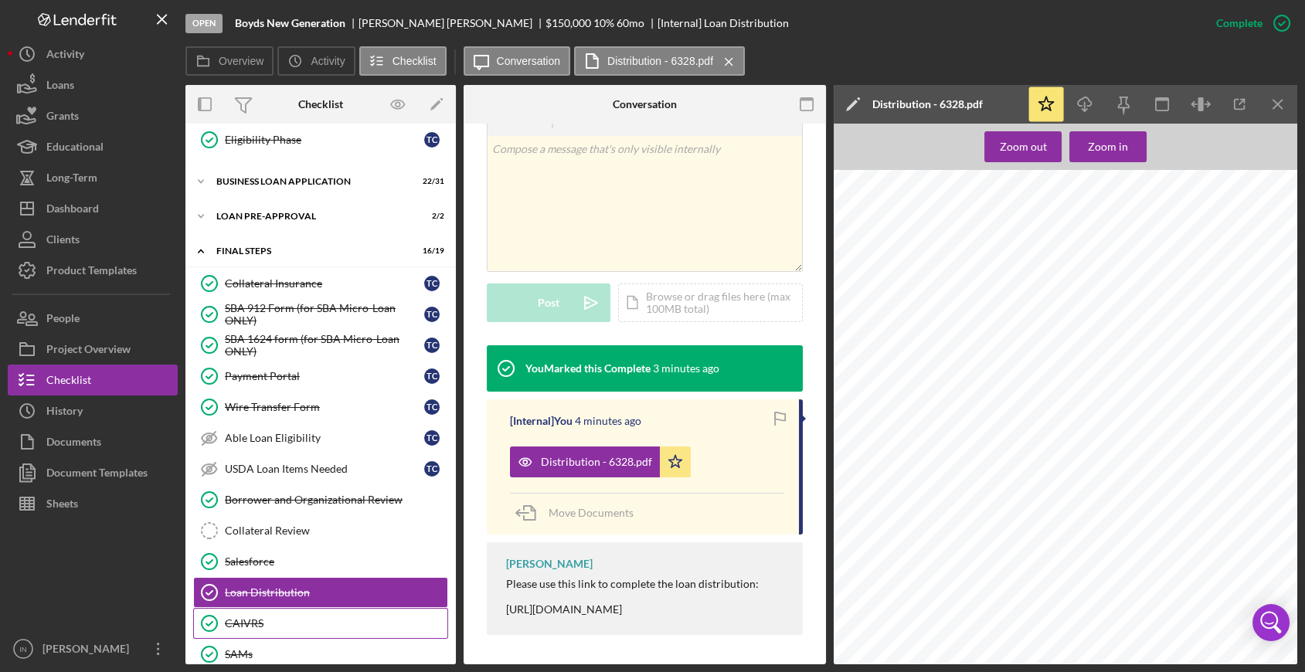
scroll to position [600, 0]
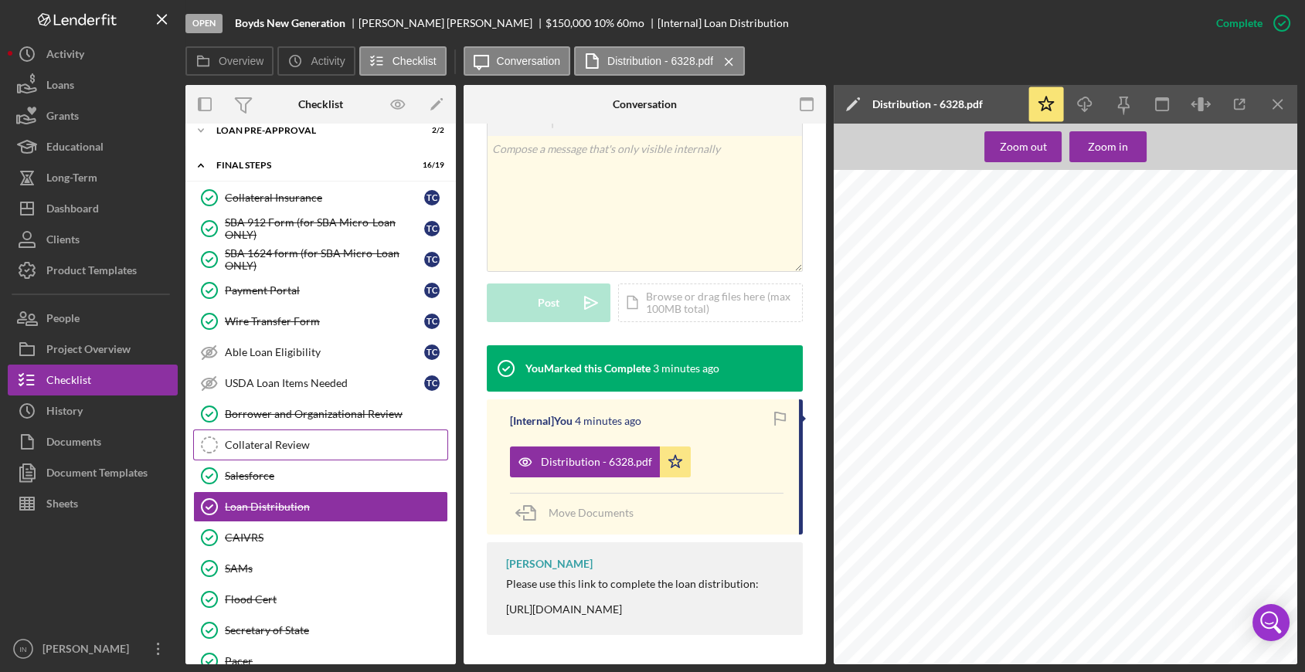
click at [290, 439] on div "Collateral Review" at bounding box center [336, 445] width 222 height 12
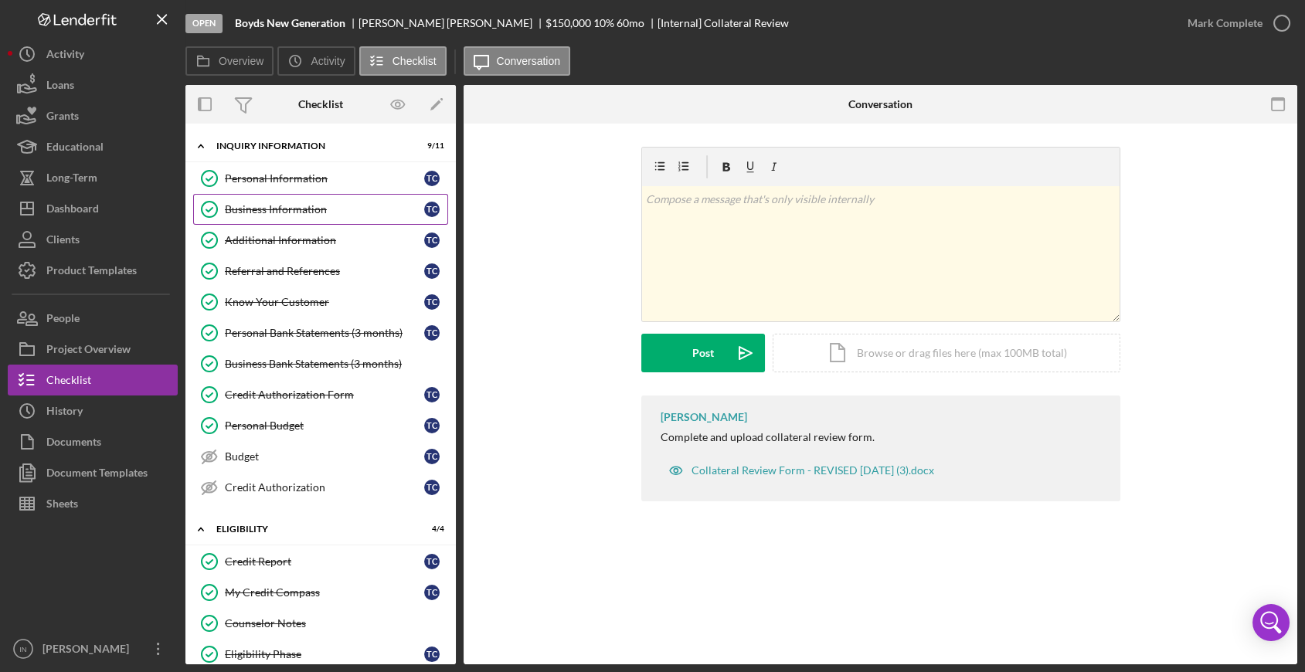
click at [281, 212] on div "Business Information" at bounding box center [324, 209] width 199 height 12
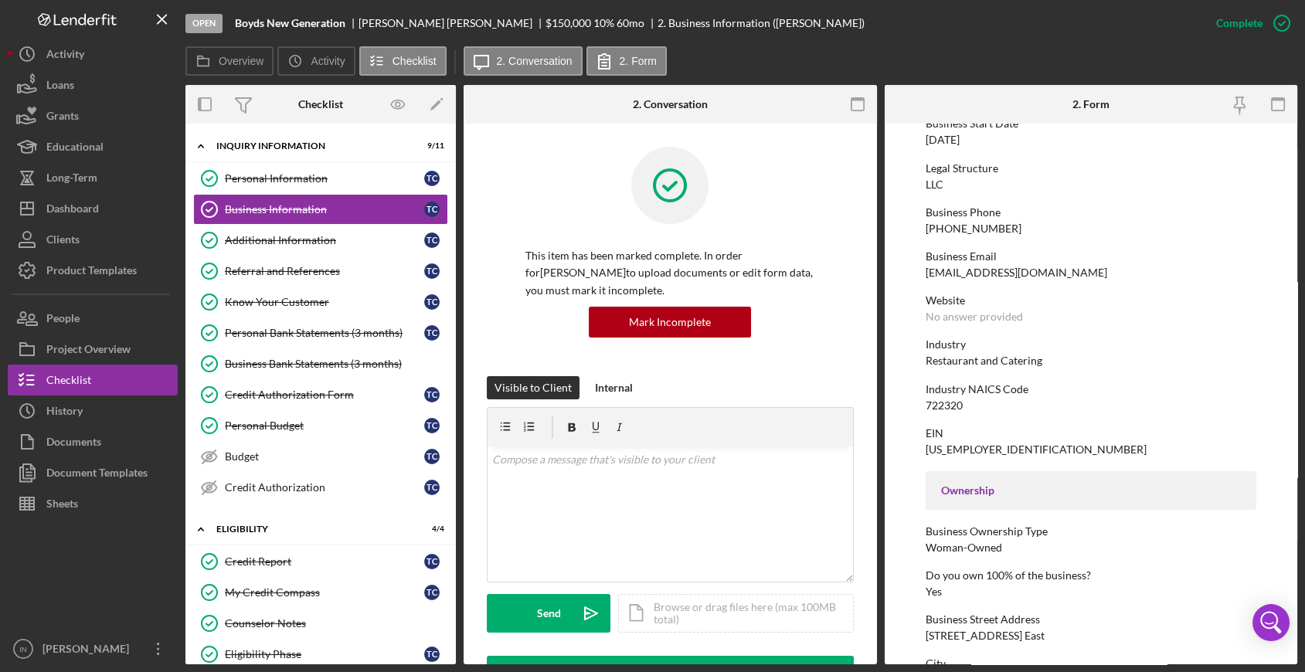
scroll to position [257, 0]
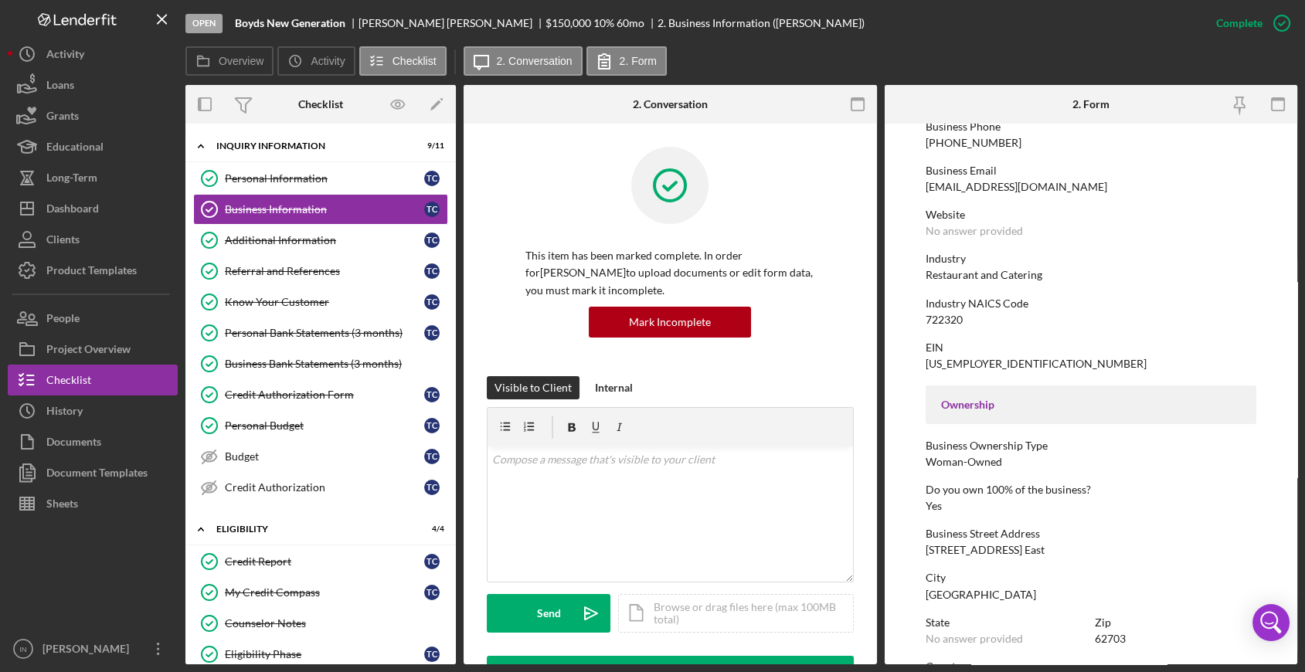
drag, startPoint x: 1045, startPoint y: 549, endPoint x: 921, endPoint y: 551, distance: 124.4
click at [921, 551] on form "To edit this form you must mark this item incomplete Business Name [PERSON_NAME…" at bounding box center [1090, 394] width 413 height 541
copy div "[STREET_ADDRESS] East"
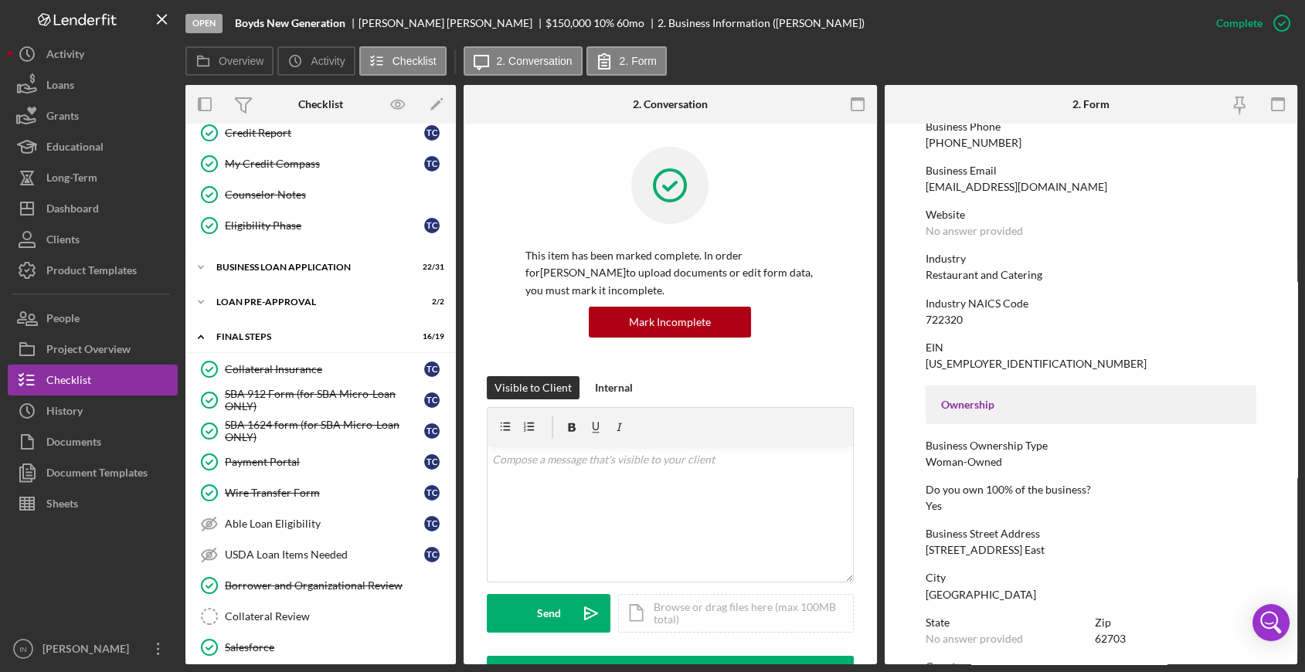
scroll to position [686, 0]
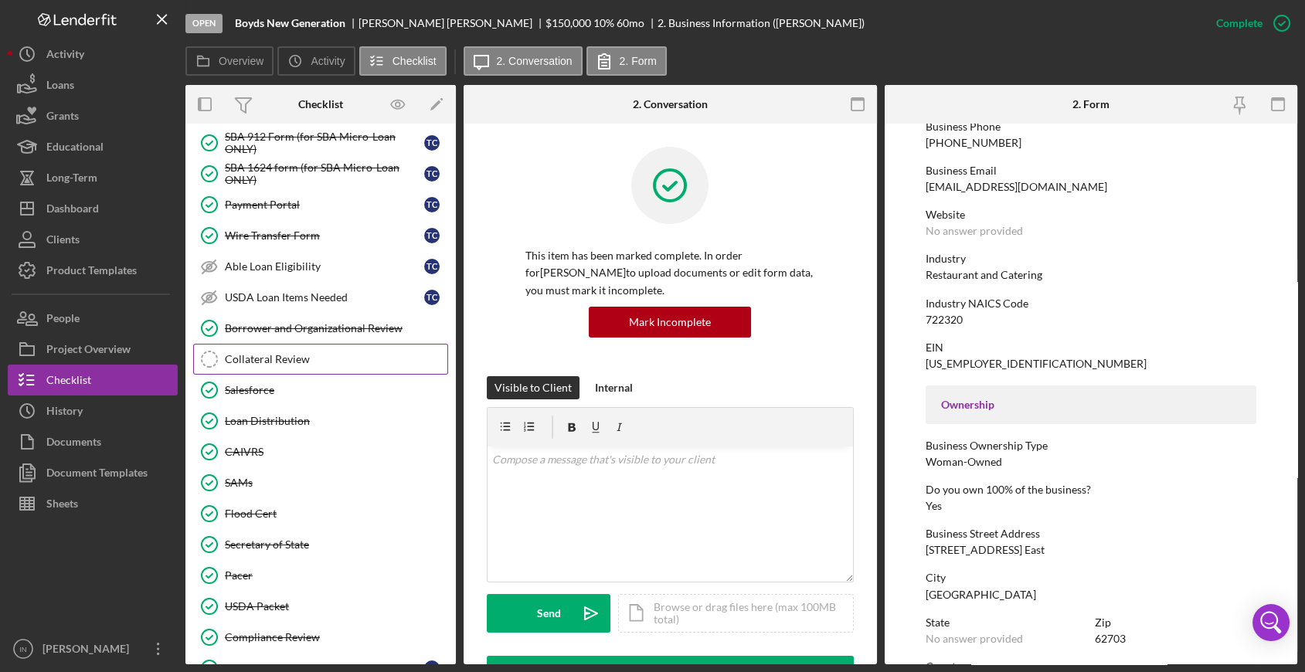
click at [282, 357] on div "Collateral Review" at bounding box center [336, 359] width 222 height 12
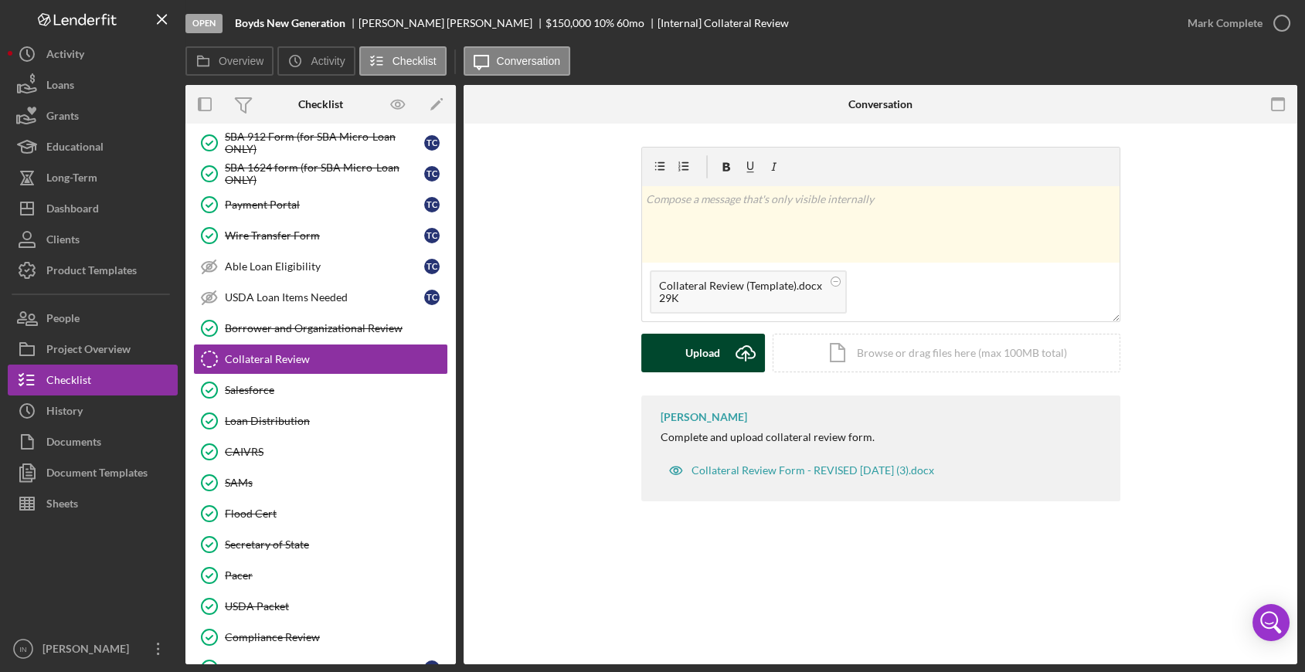
click at [709, 342] on div "Upload" at bounding box center [702, 353] width 35 height 39
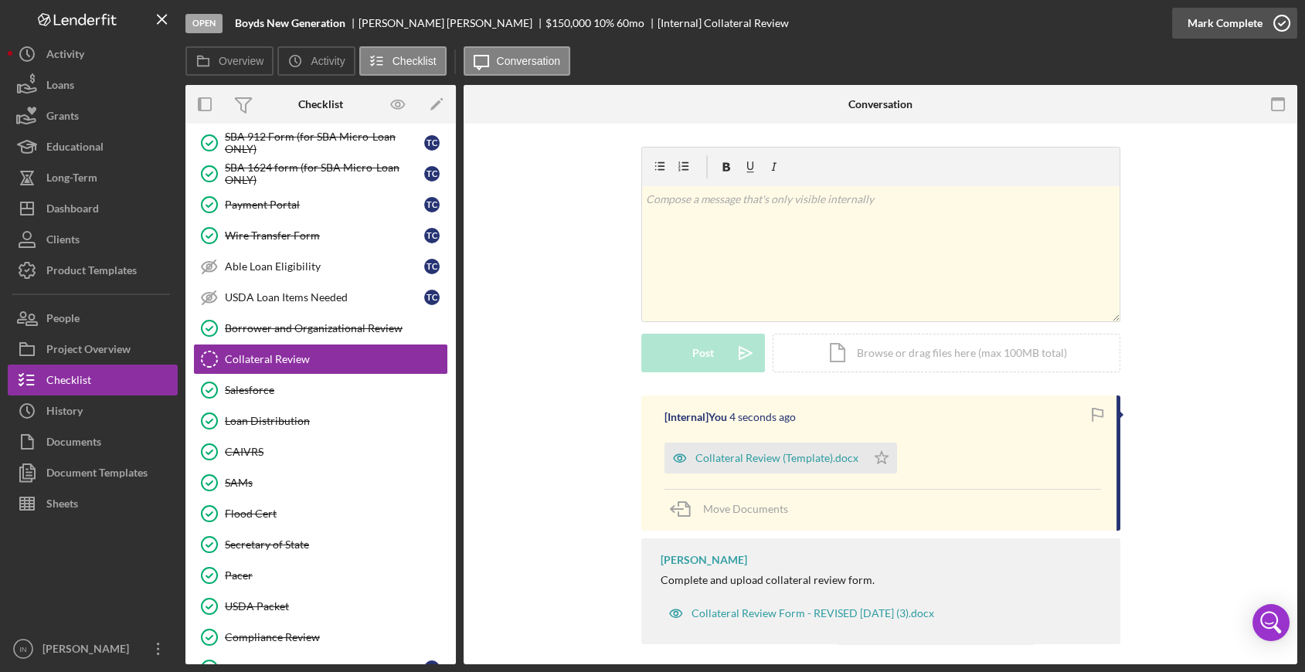
click at [1175, 25] on div "Mark Complete" at bounding box center [1224, 23] width 75 height 31
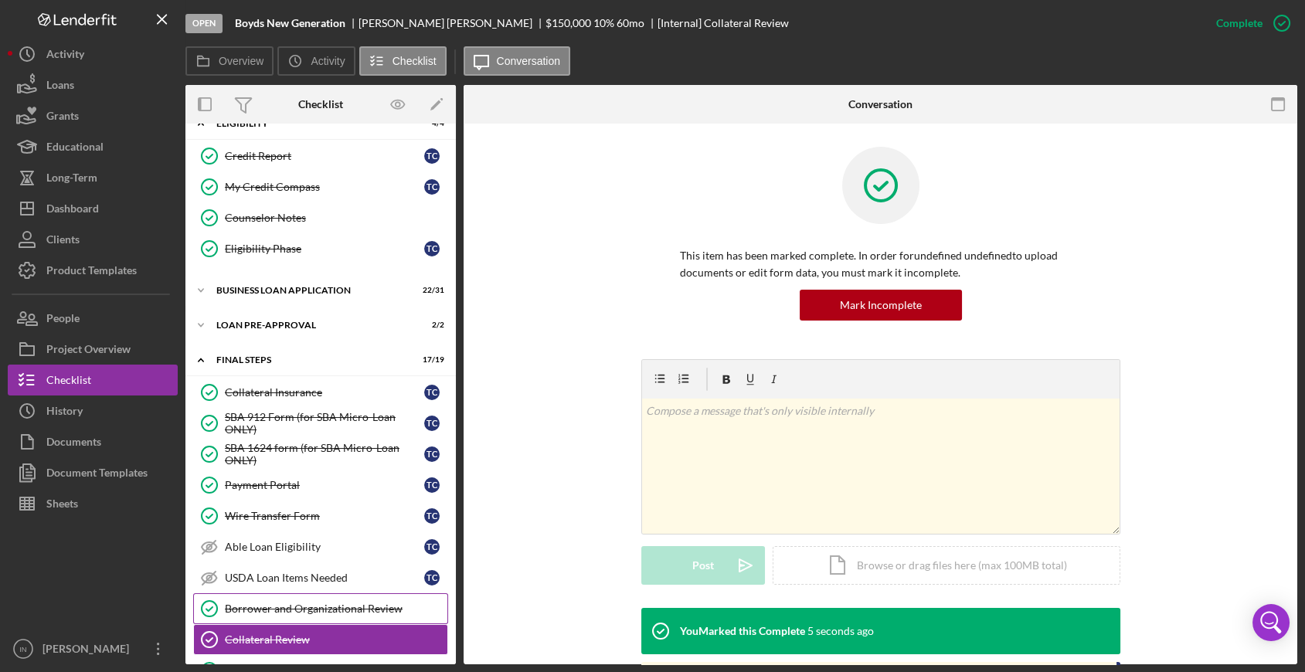
scroll to position [320, 0]
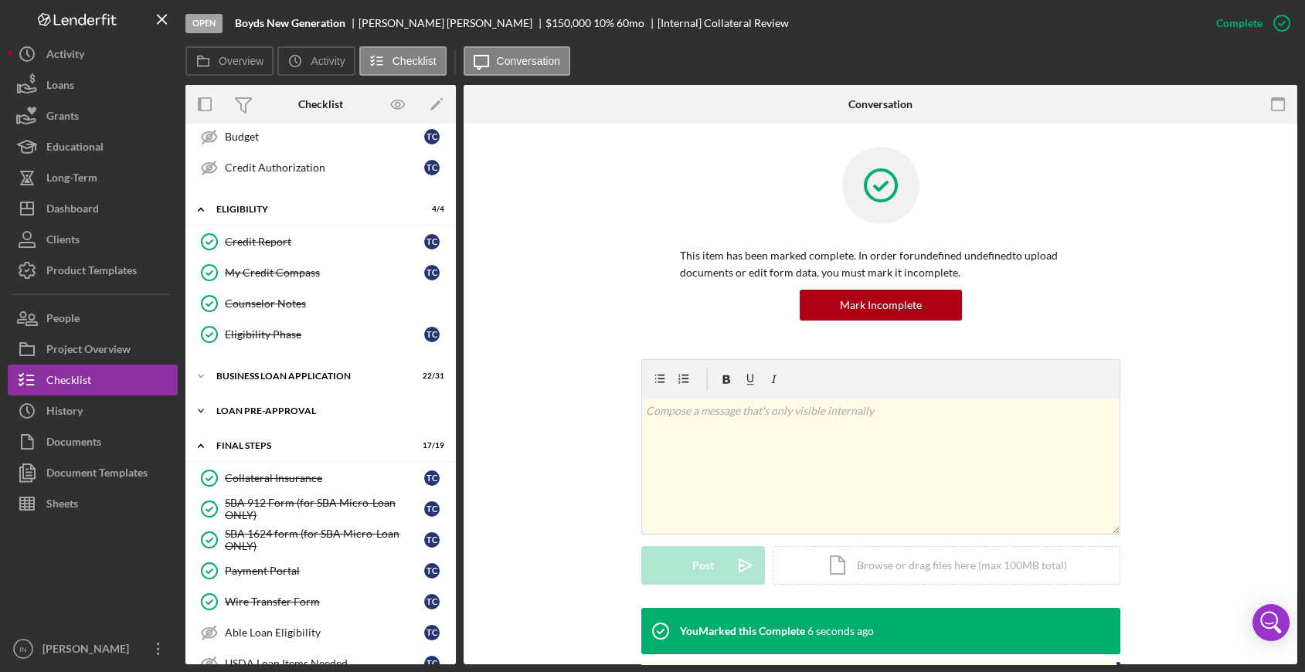
click at [303, 401] on div "Icon/Expander LOAN PRE-APPROVAL 2 / 2" at bounding box center [320, 411] width 270 height 31
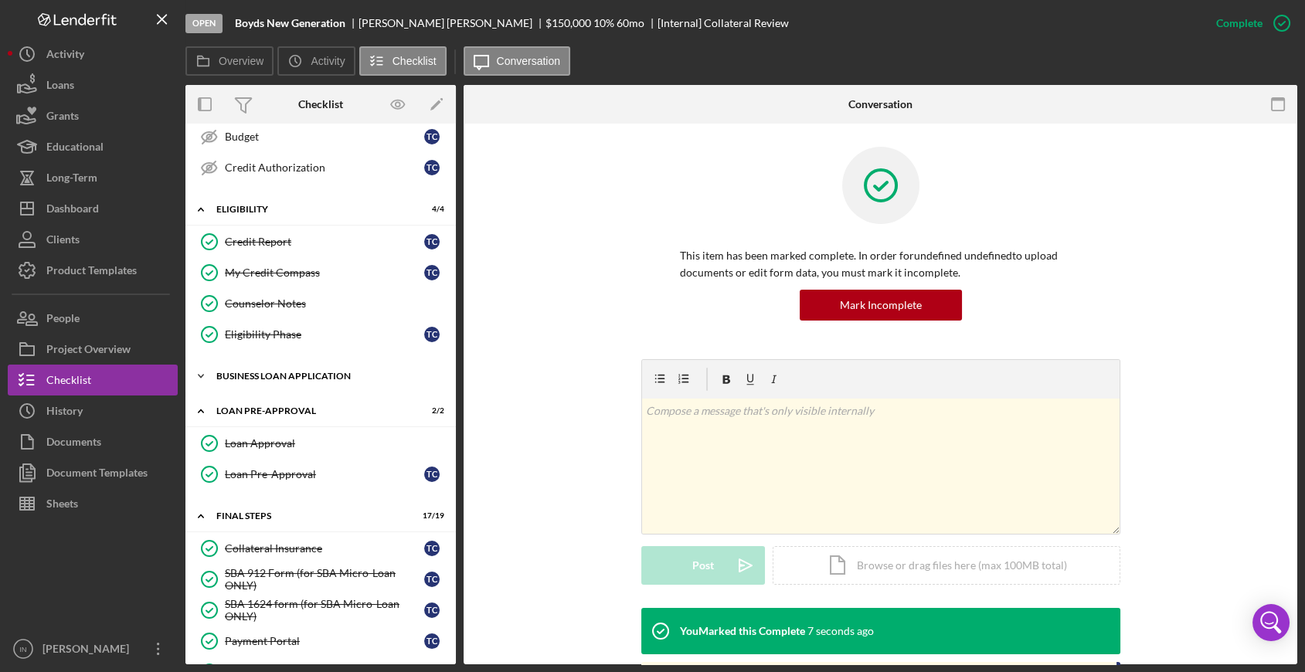
click at [302, 372] on div "BUSINESS LOAN APPLICATION" at bounding box center [326, 376] width 220 height 9
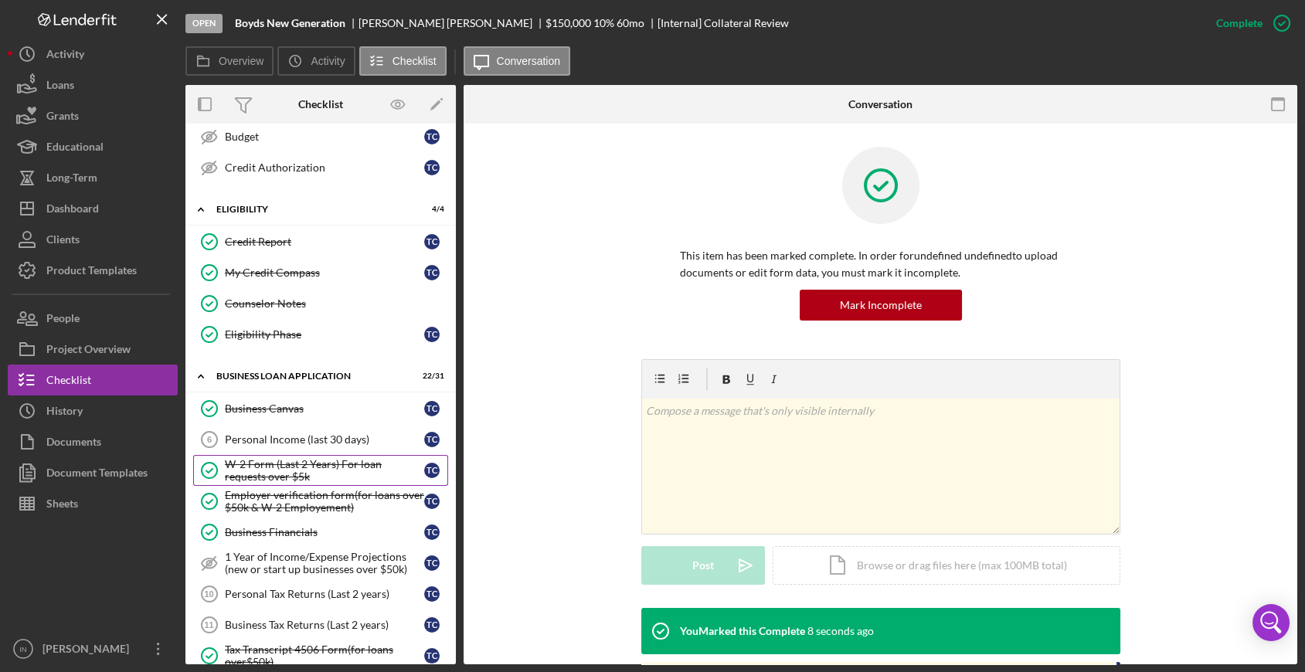
scroll to position [406, 0]
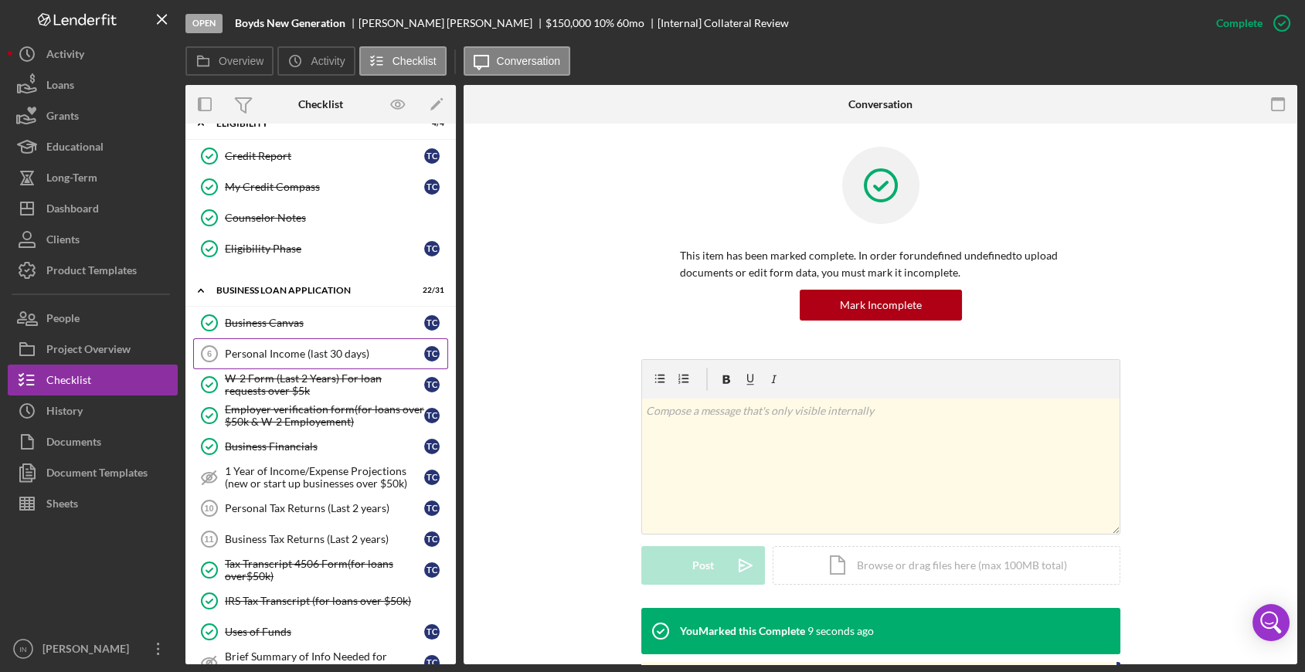
click at [314, 348] on div "Personal Income (last 30 days)" at bounding box center [324, 354] width 199 height 12
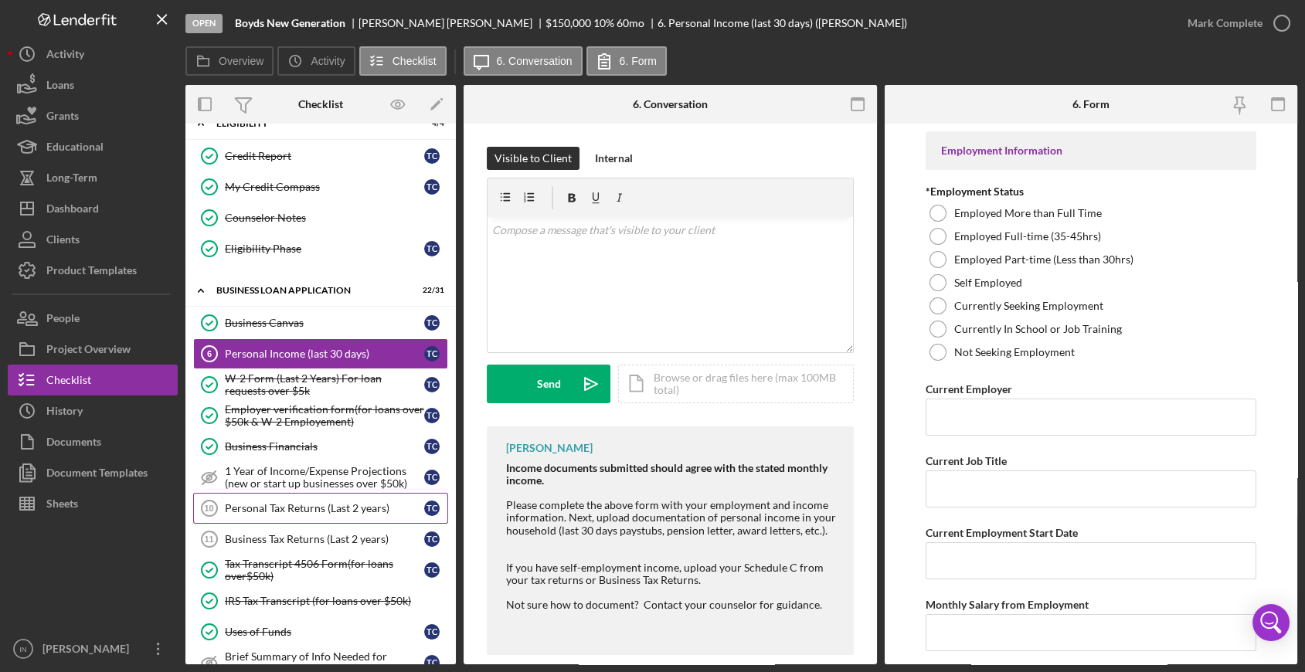
click at [317, 508] on div "Personal Tax Returns (Last 2 years)" at bounding box center [324, 508] width 199 height 12
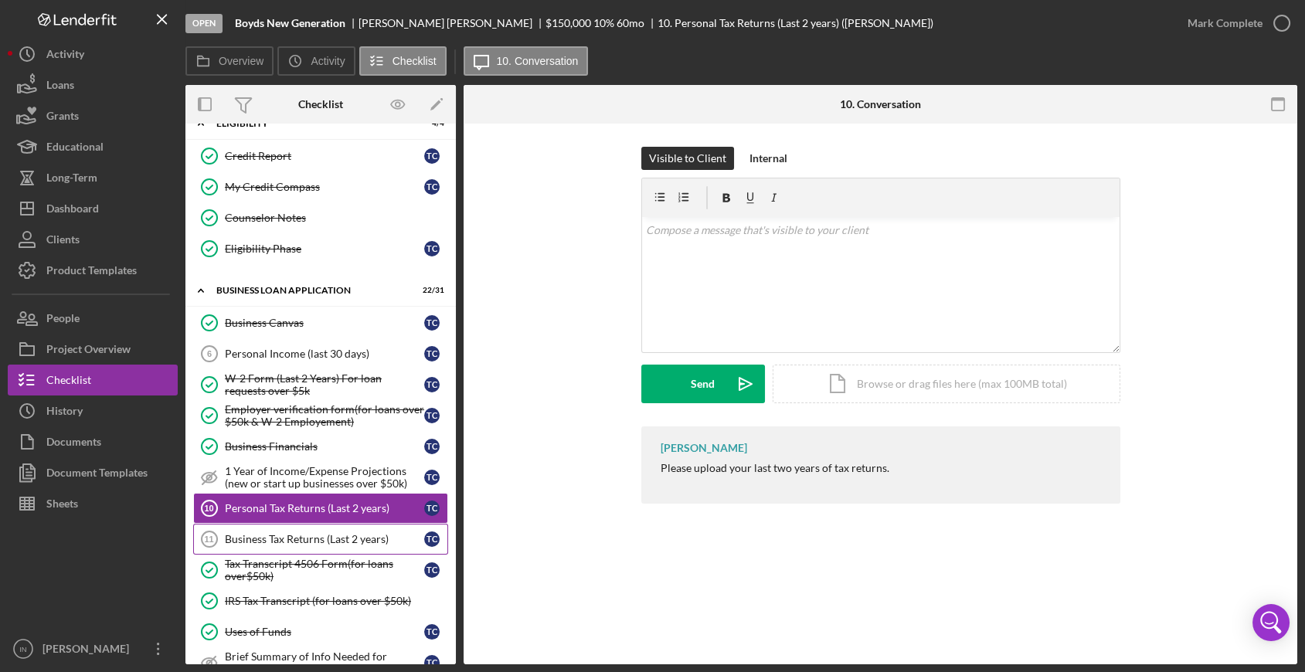
click at [301, 542] on link "Business Tax Returns (Last 2 years) 11 Business Tax Returns (Last 2 years) T C" at bounding box center [320, 539] width 255 height 31
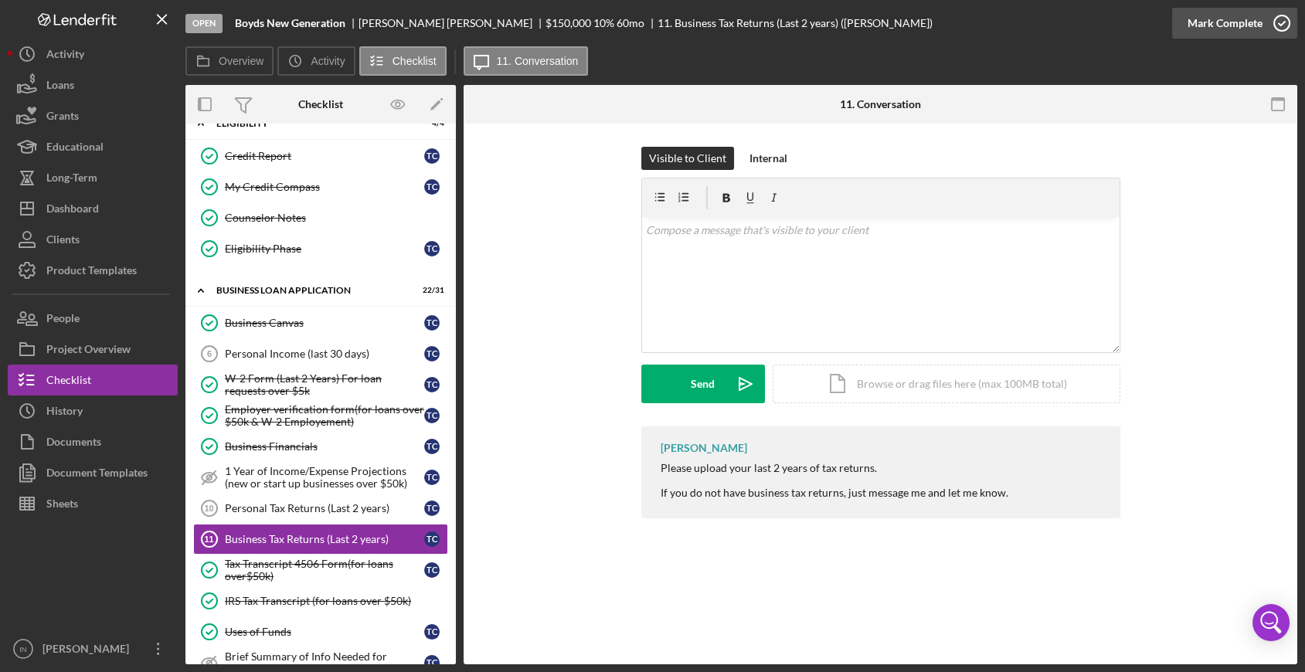
click at [1175, 29] on div "Mark Complete" at bounding box center [1224, 23] width 75 height 31
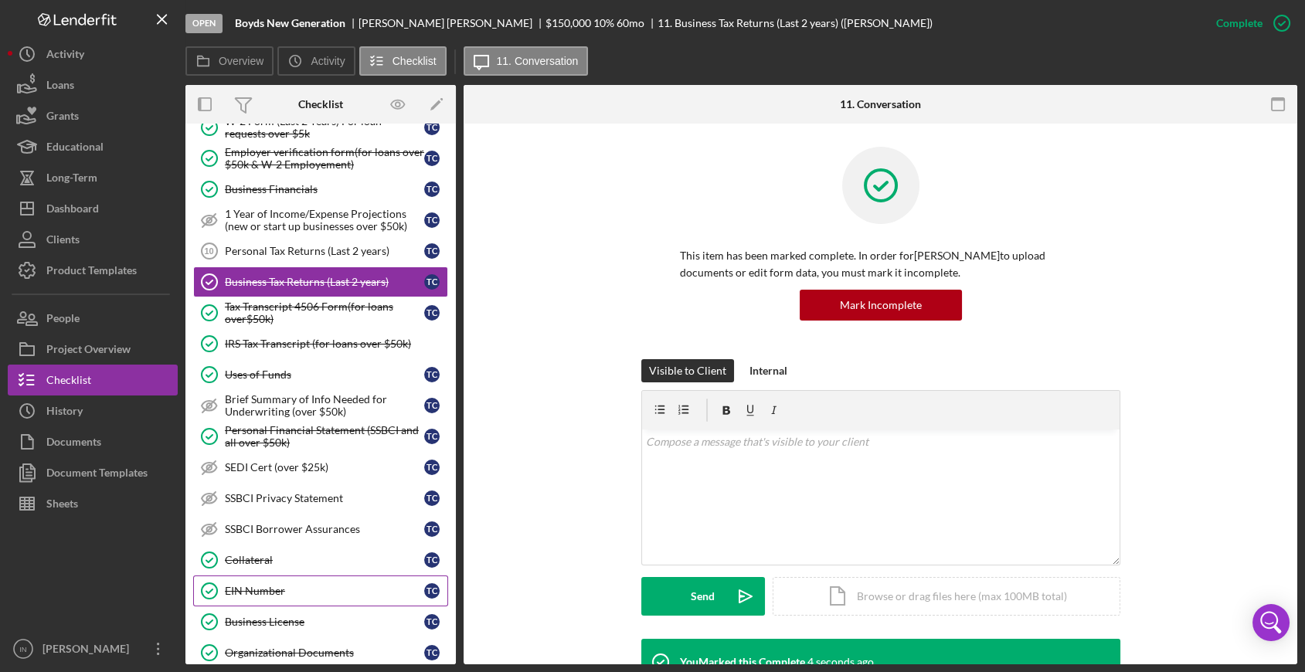
scroll to position [749, 0]
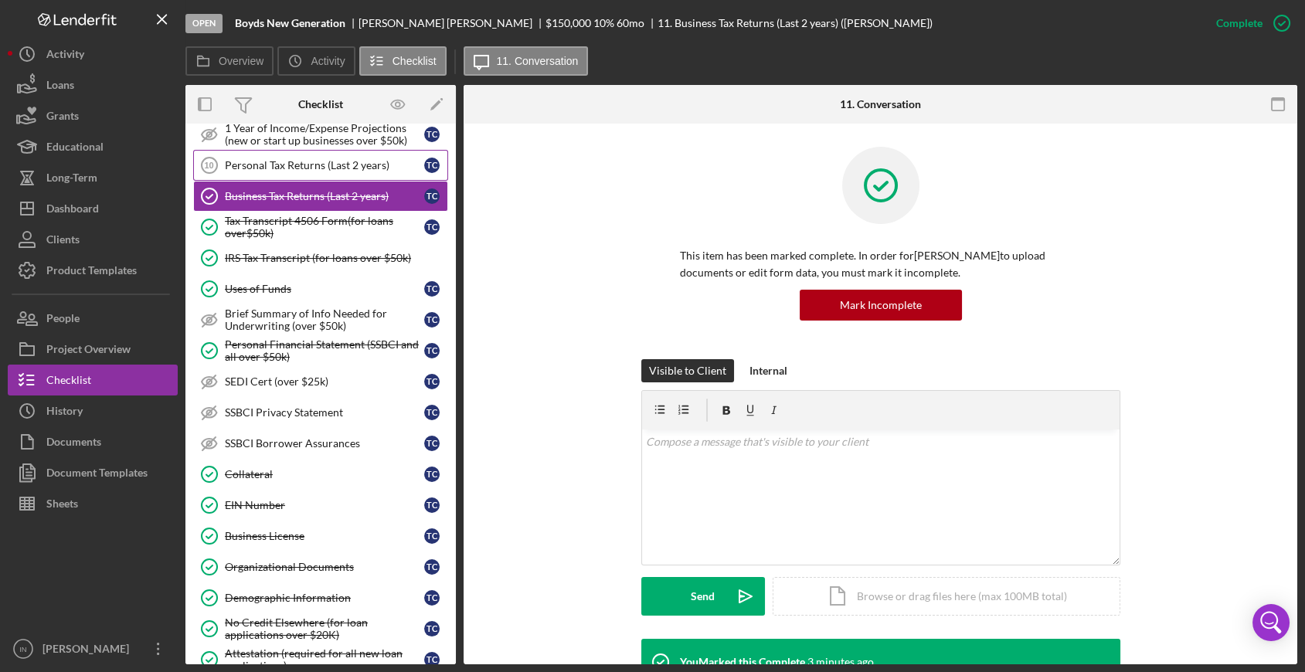
click at [341, 162] on div "Personal Tax Returns (Last 2 years)" at bounding box center [324, 165] width 199 height 12
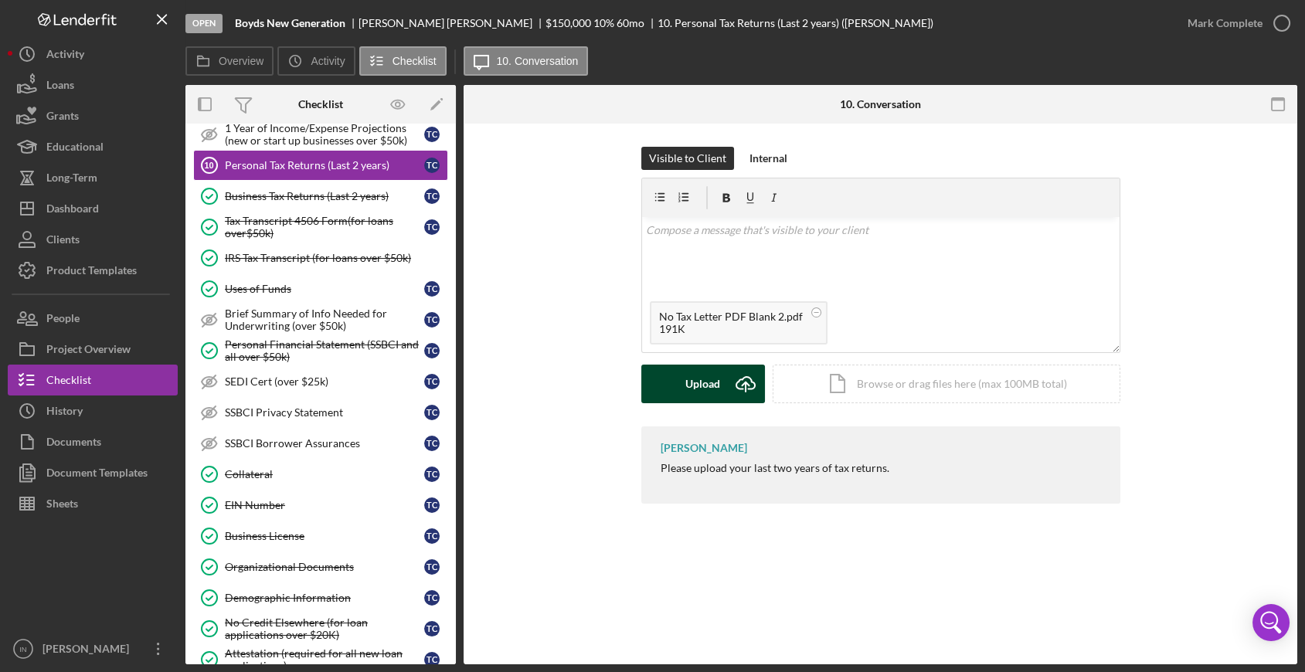
click at [717, 385] on div "Upload" at bounding box center [702, 384] width 35 height 39
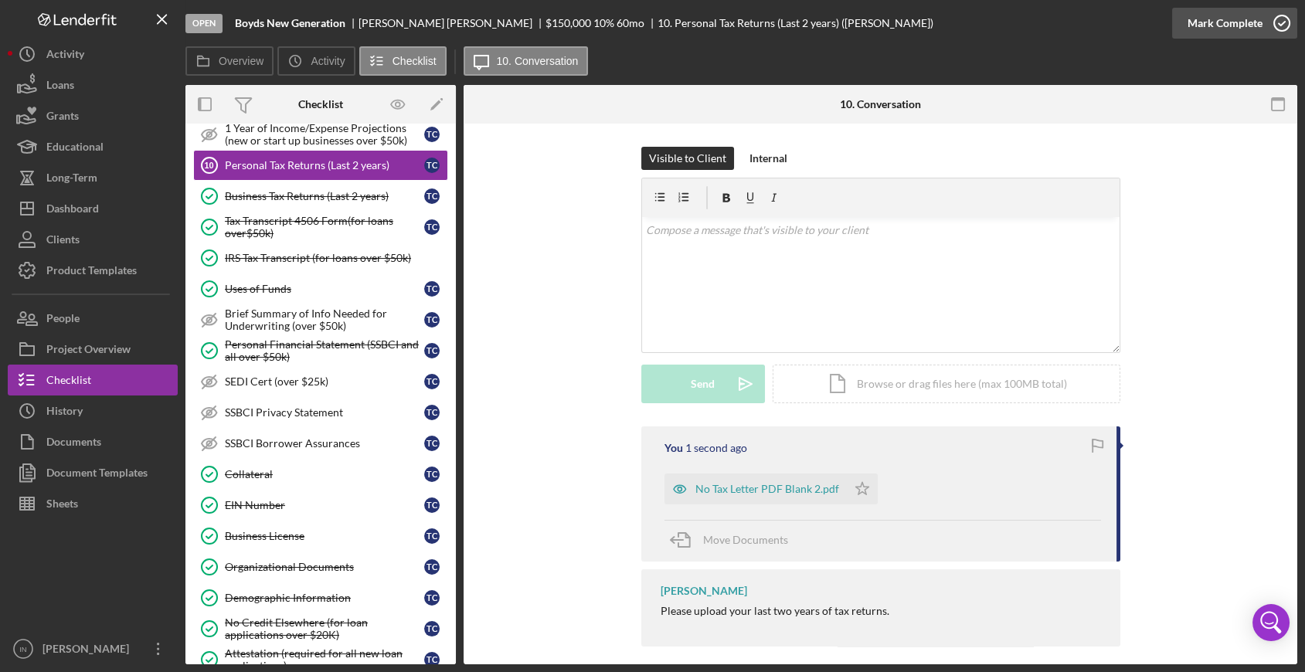
click at [1175, 19] on div "Mark Complete" at bounding box center [1224, 23] width 75 height 31
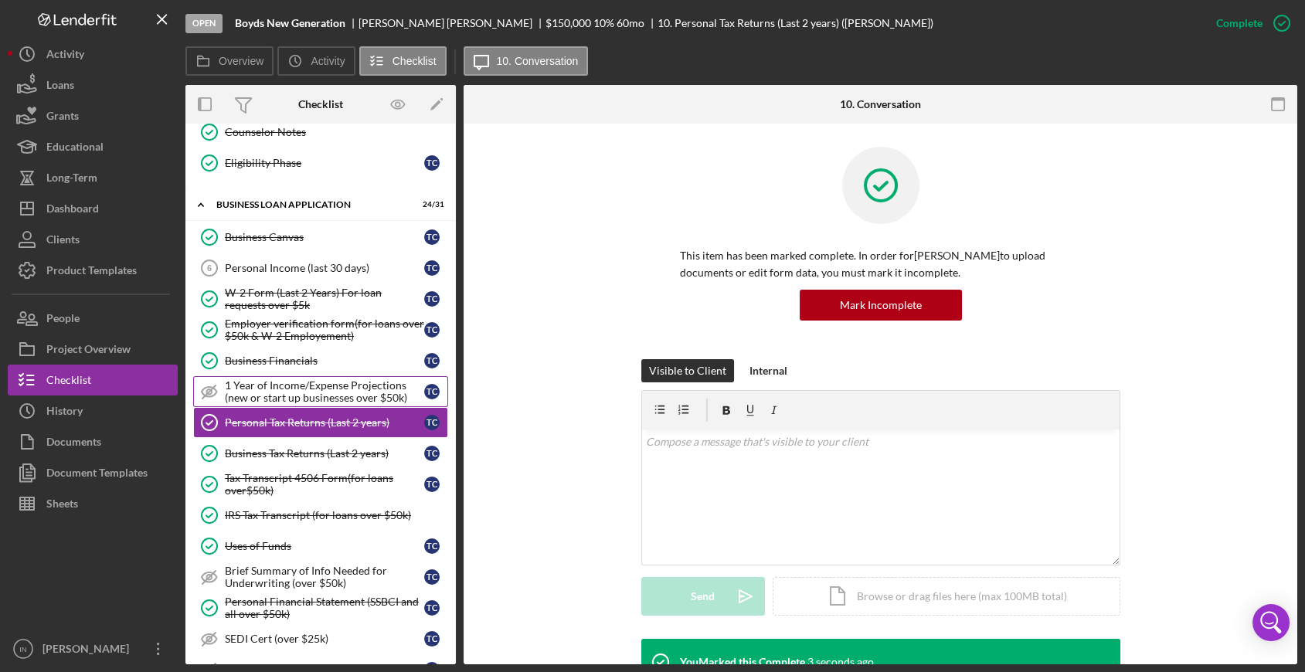
scroll to position [406, 0]
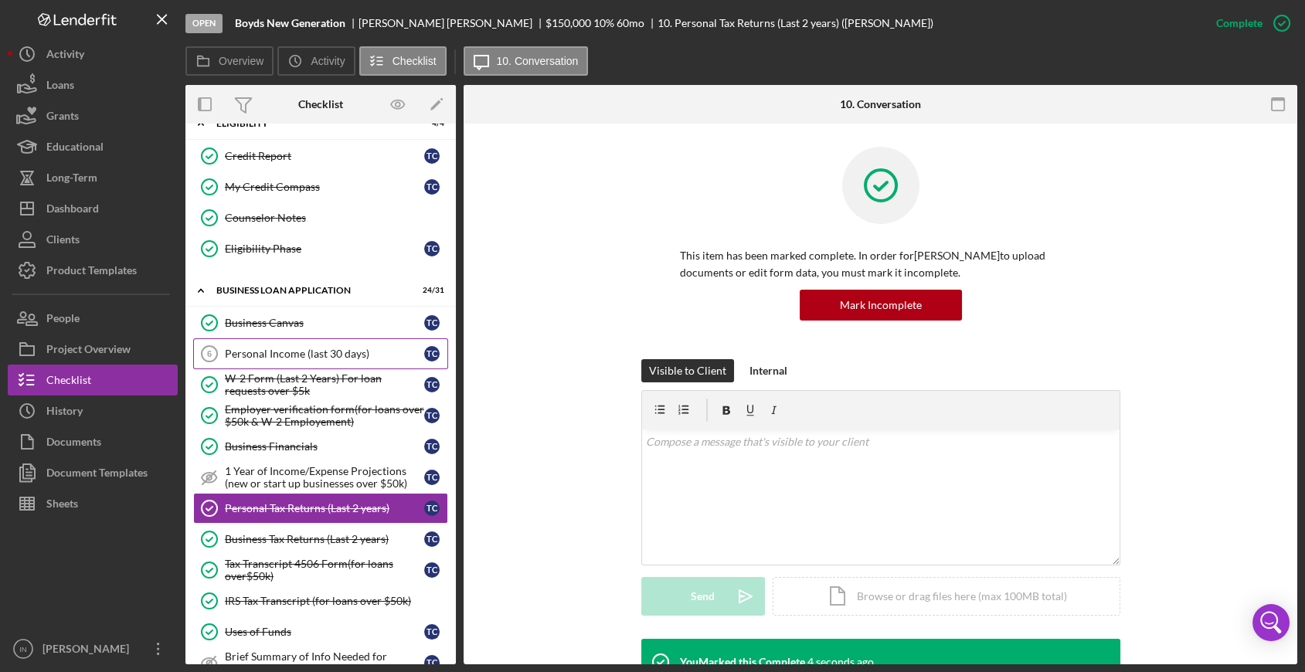
click at [326, 353] on div "Personal Income (last 30 days)" at bounding box center [324, 354] width 199 height 12
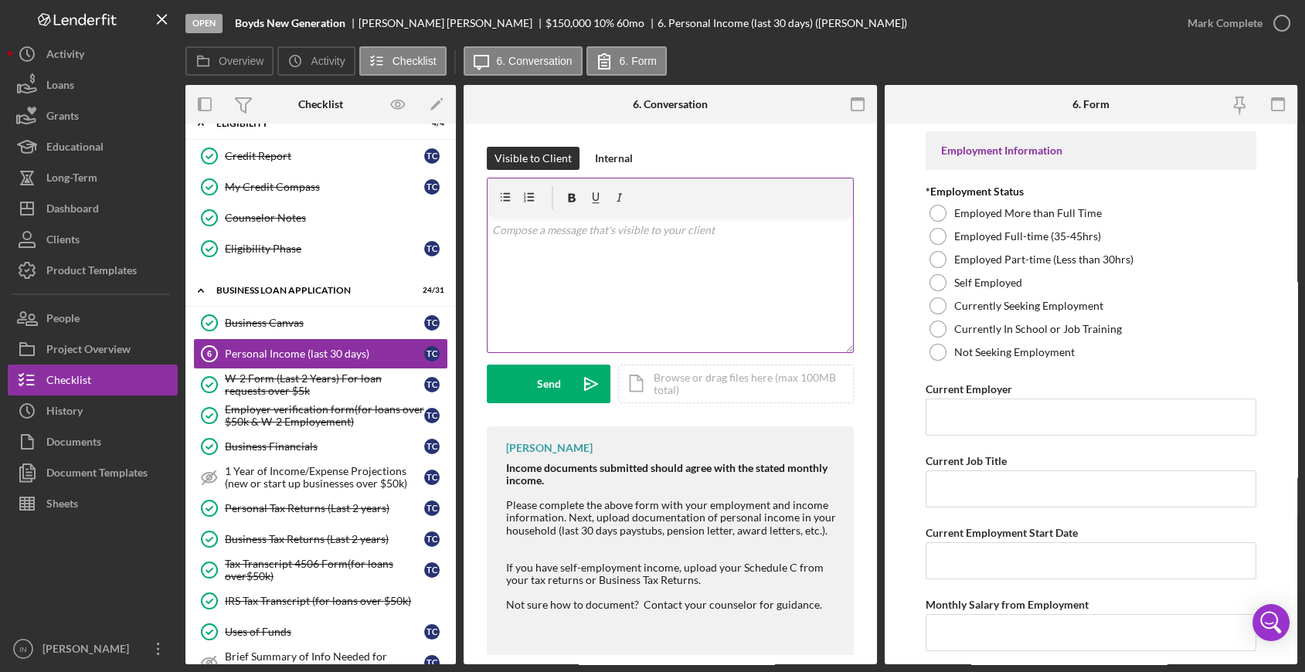
click at [677, 307] on div "v Color teal Color pink Remove color Add row above Add row below Add column bef…" at bounding box center [669, 284] width 365 height 135
click at [547, 388] on div "Send" at bounding box center [549, 384] width 24 height 39
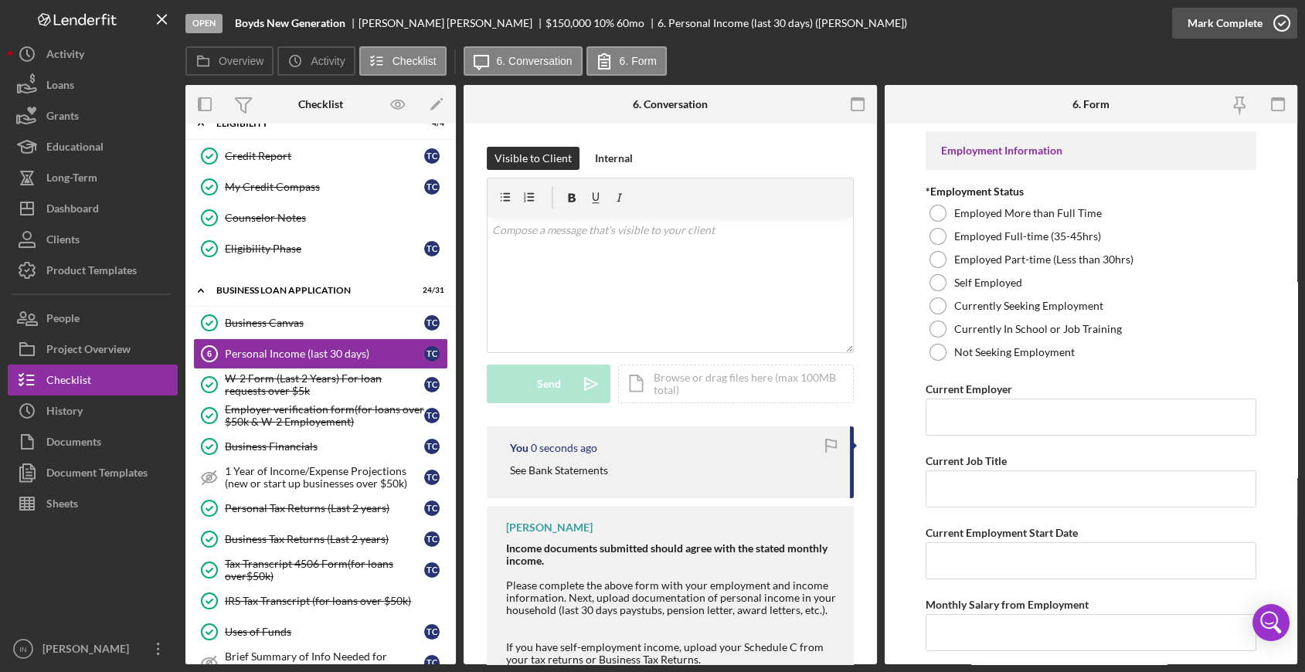
click at [1175, 17] on div "Mark Complete" at bounding box center [1224, 23] width 75 height 31
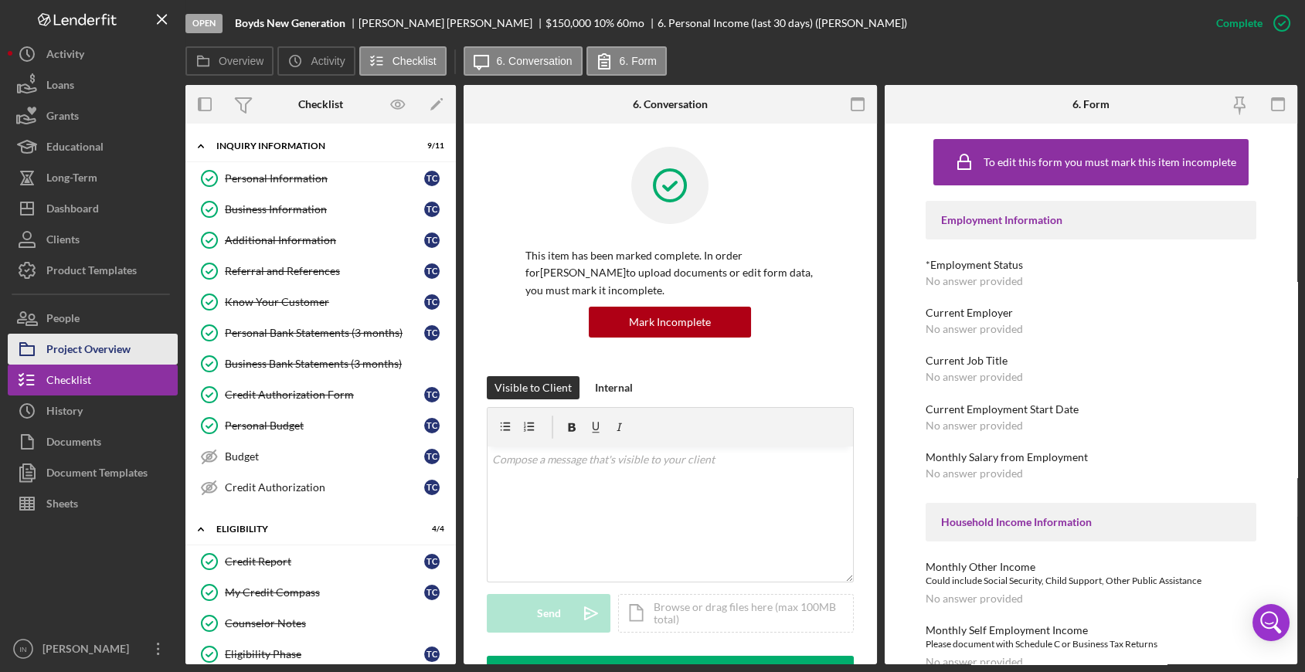
click at [116, 342] on div "Project Overview" at bounding box center [88, 351] width 84 height 35
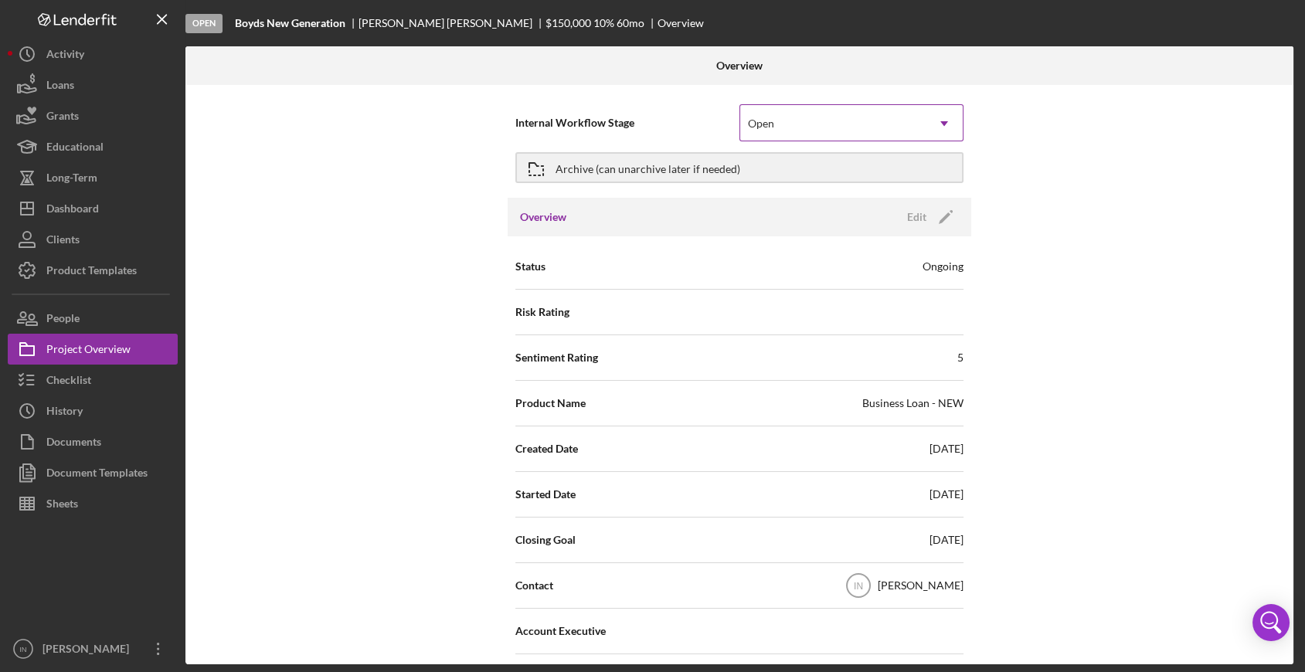
click at [814, 131] on div "Open" at bounding box center [832, 124] width 185 height 36
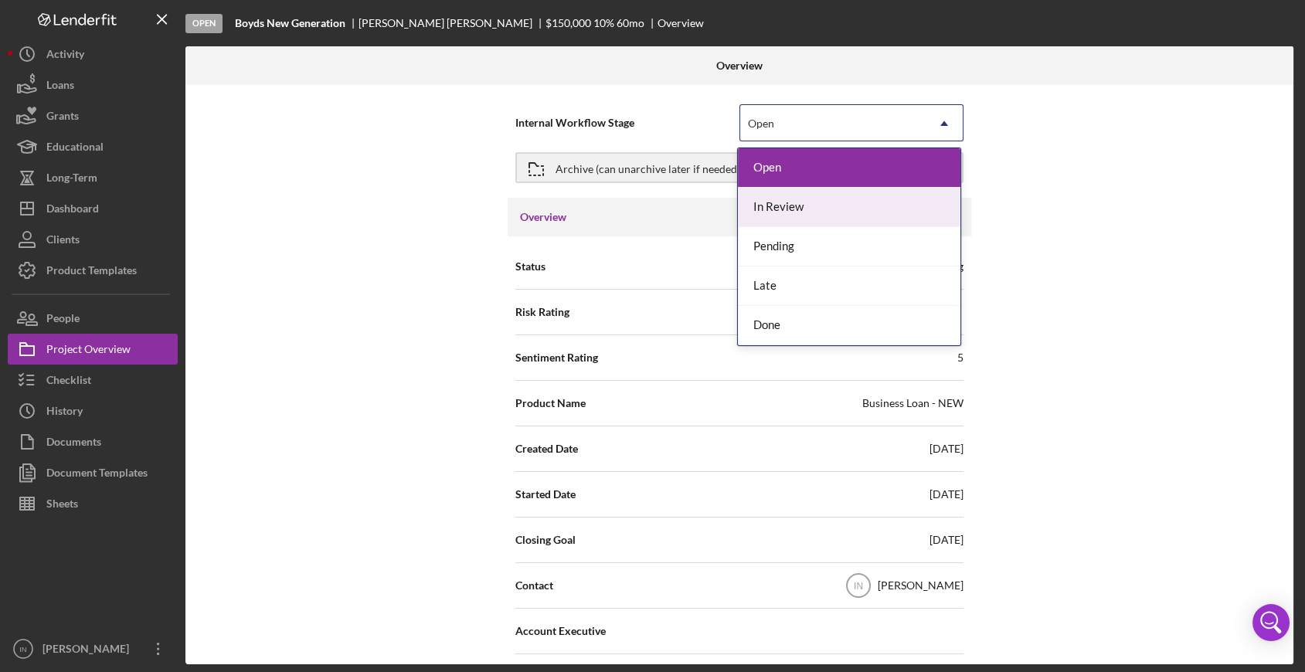
click at [802, 202] on div "In Review" at bounding box center [849, 207] width 222 height 39
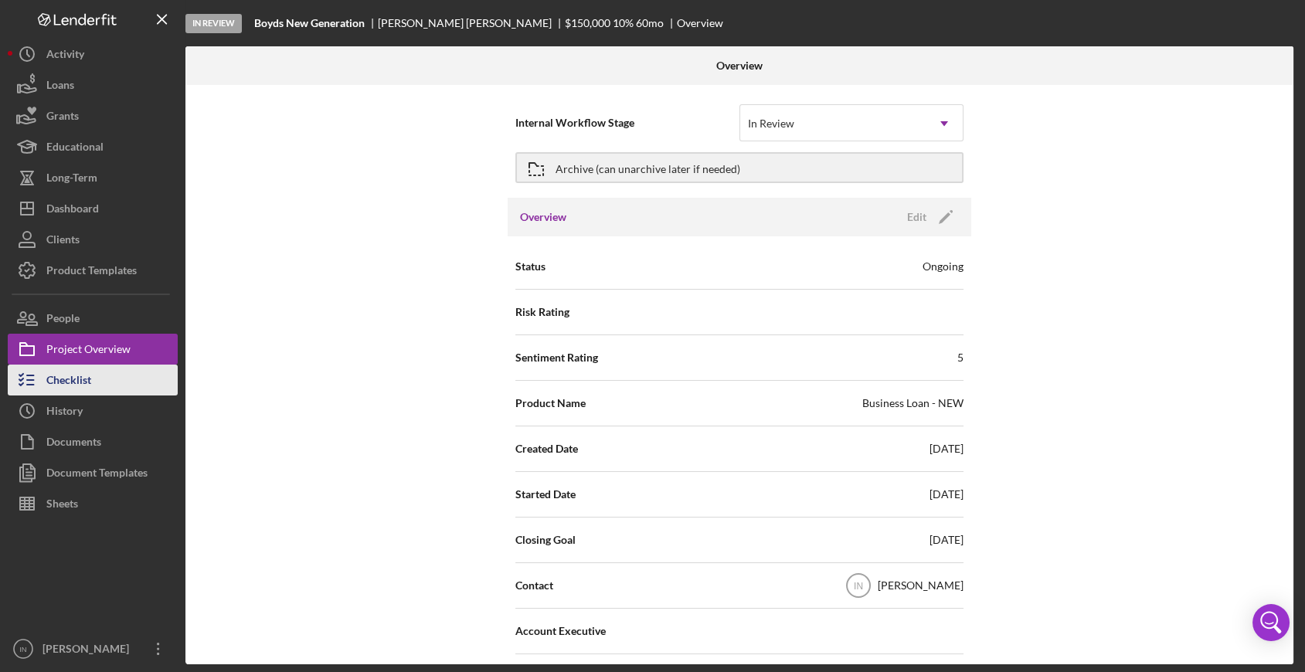
click at [82, 382] on div "Checklist" at bounding box center [68, 382] width 45 height 35
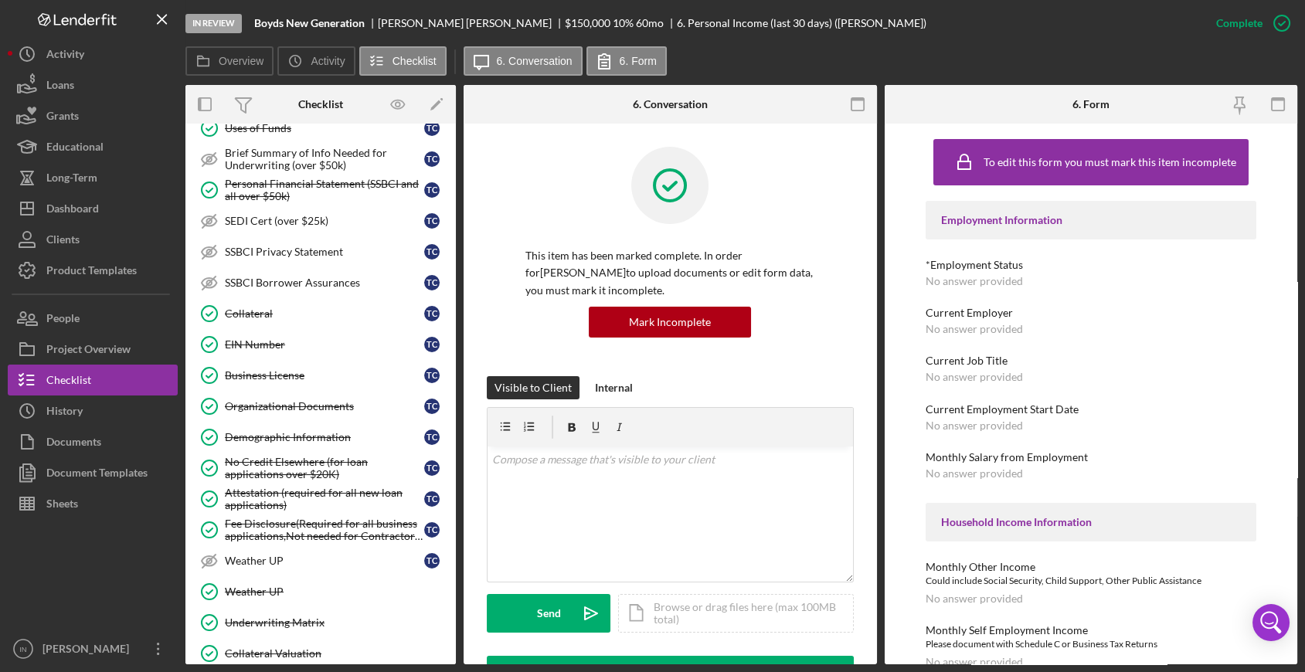
scroll to position [600, 0]
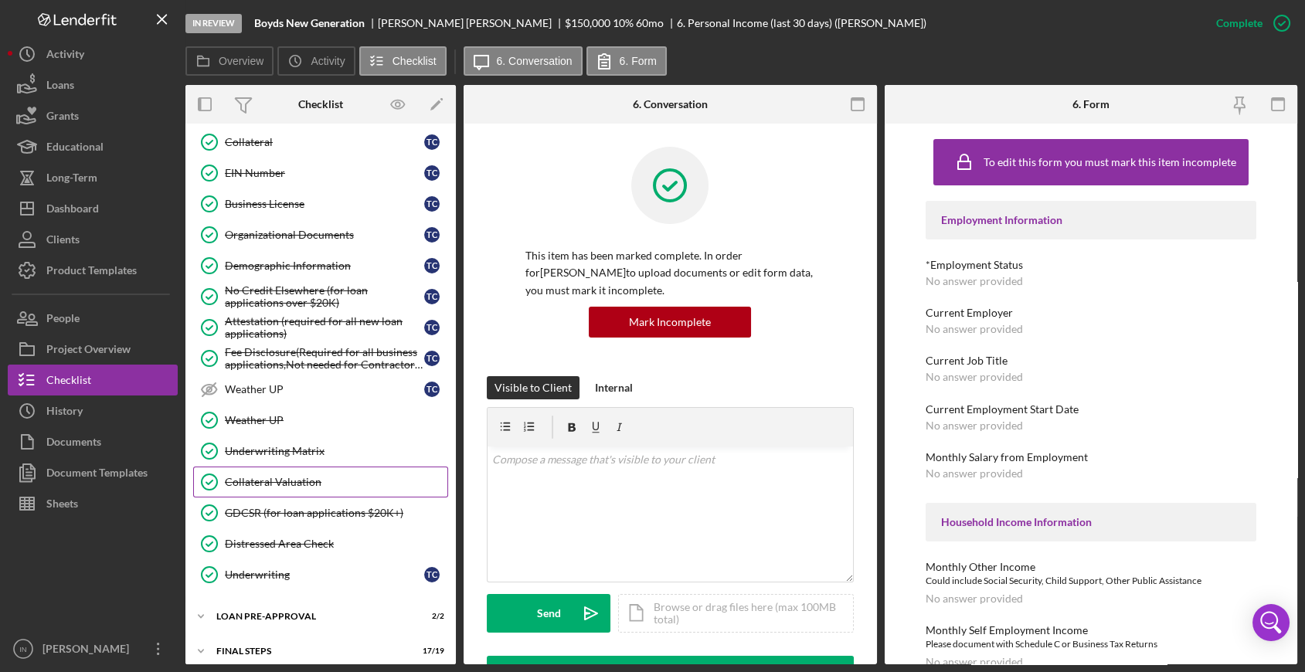
click at [273, 480] on div "Collateral Valuation" at bounding box center [336, 482] width 222 height 12
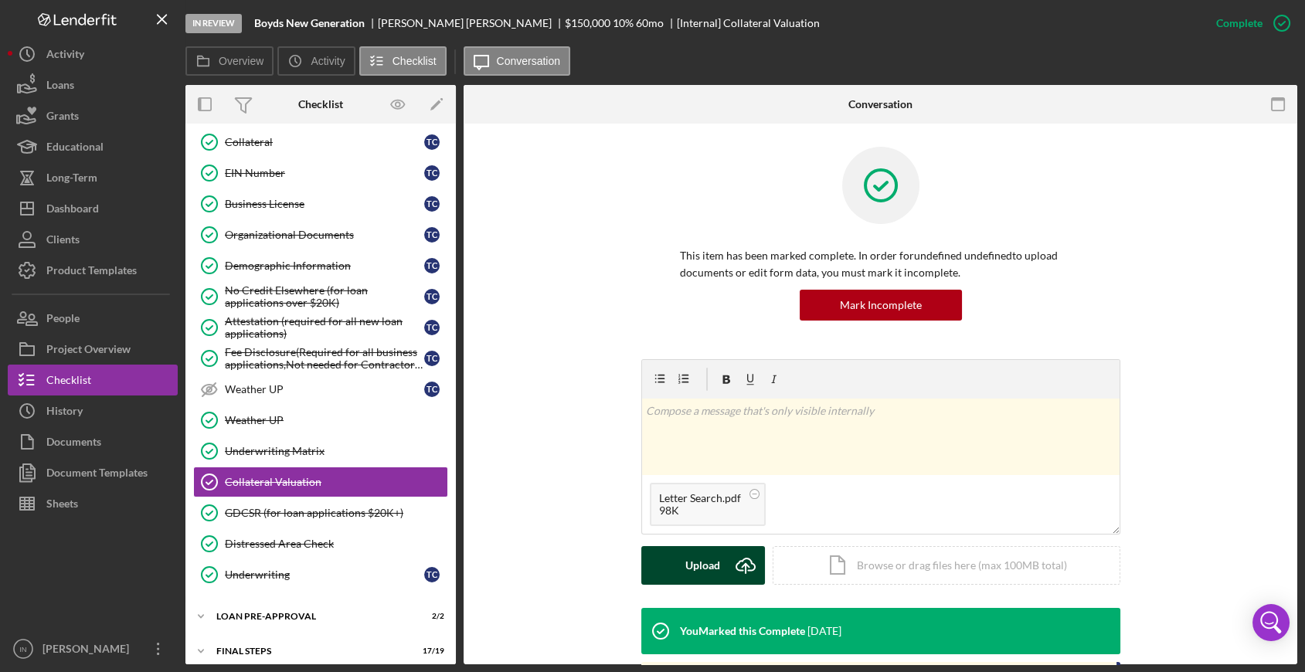
click at [707, 564] on div "Upload" at bounding box center [702, 565] width 35 height 39
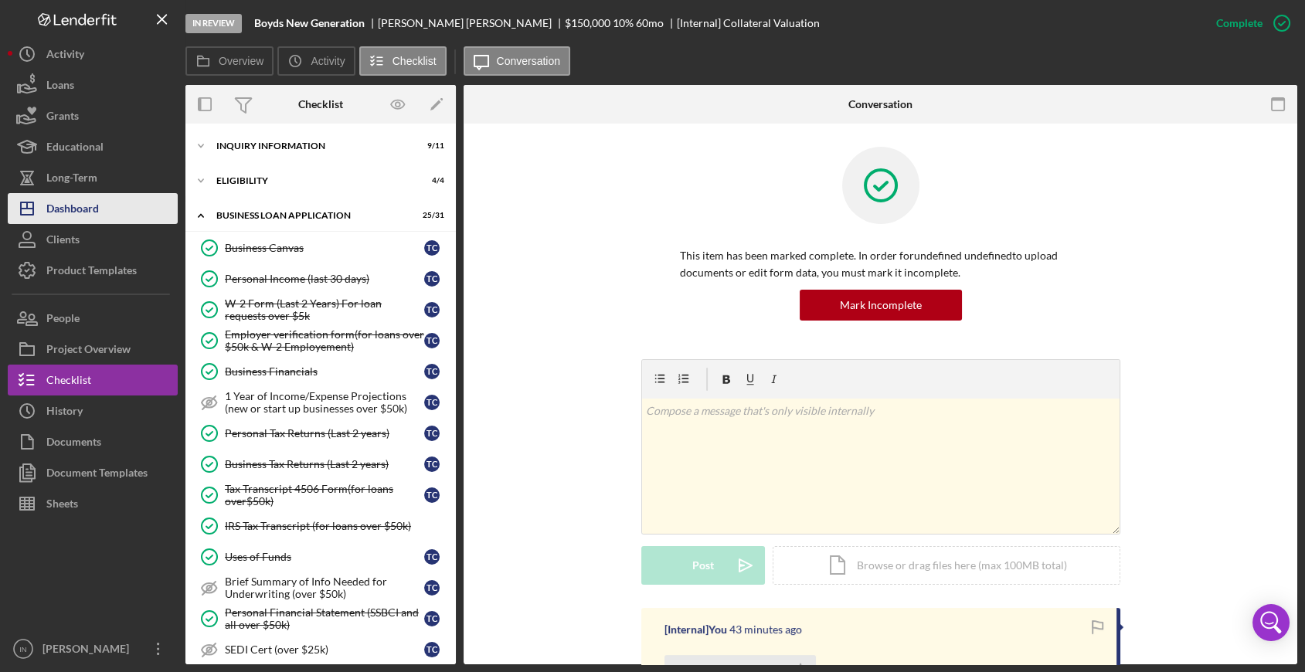
click at [73, 206] on div "Dashboard" at bounding box center [72, 210] width 53 height 35
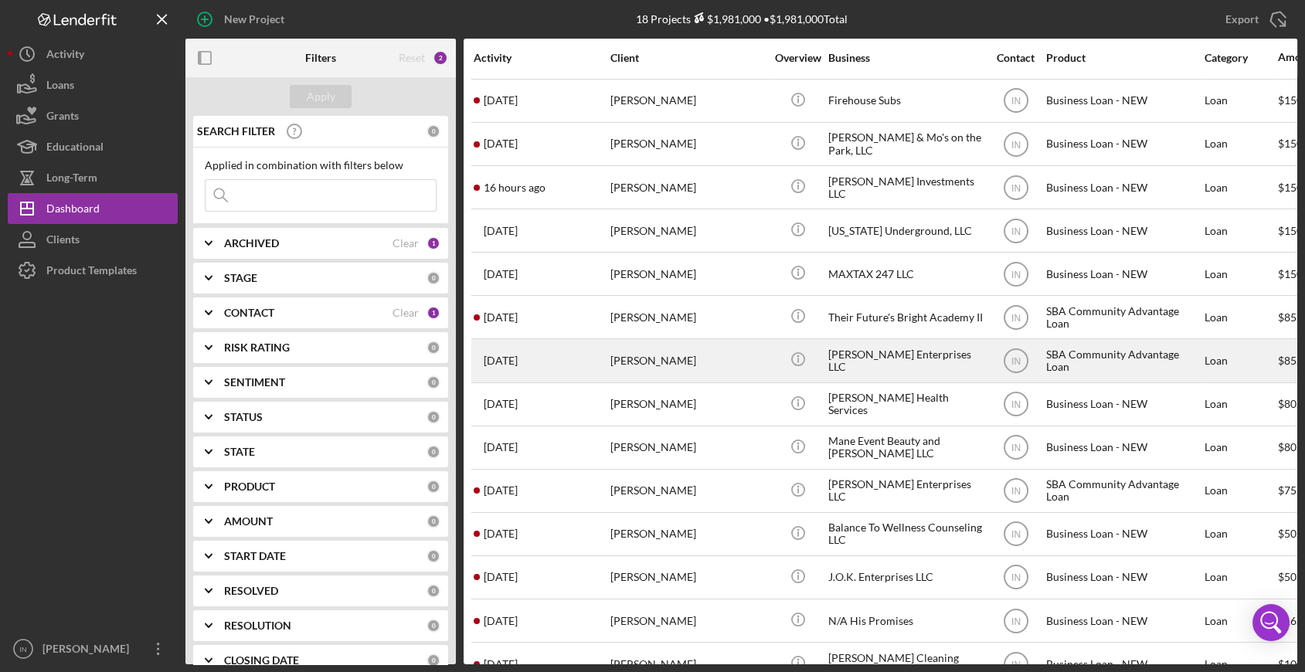
scroll to position [207, 0]
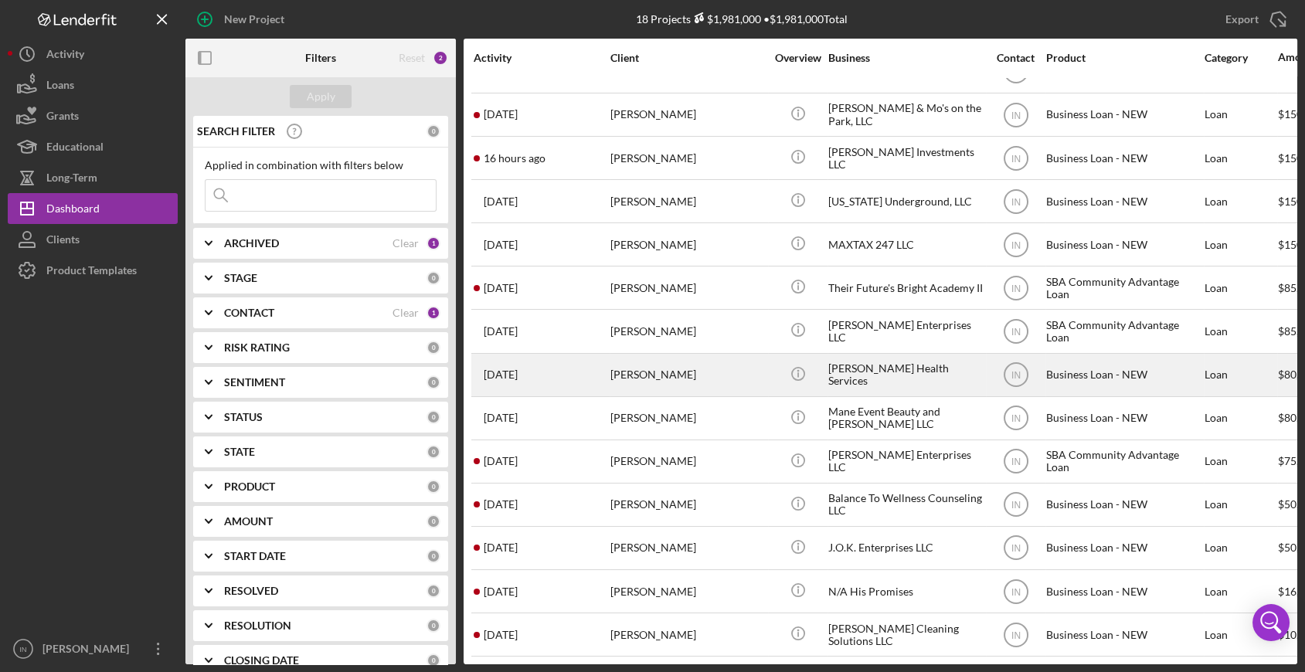
click at [671, 369] on div "[PERSON_NAME]" at bounding box center [687, 375] width 154 height 41
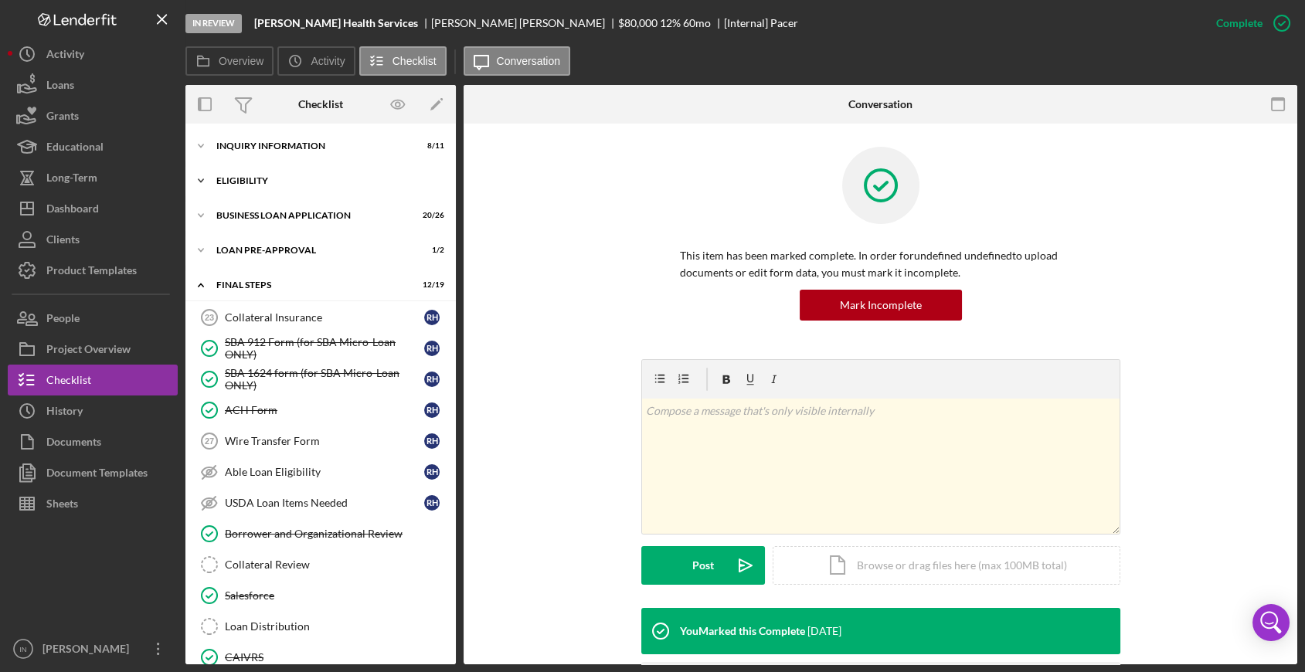
click at [260, 179] on div "ELIGIBILITY" at bounding box center [326, 180] width 220 height 9
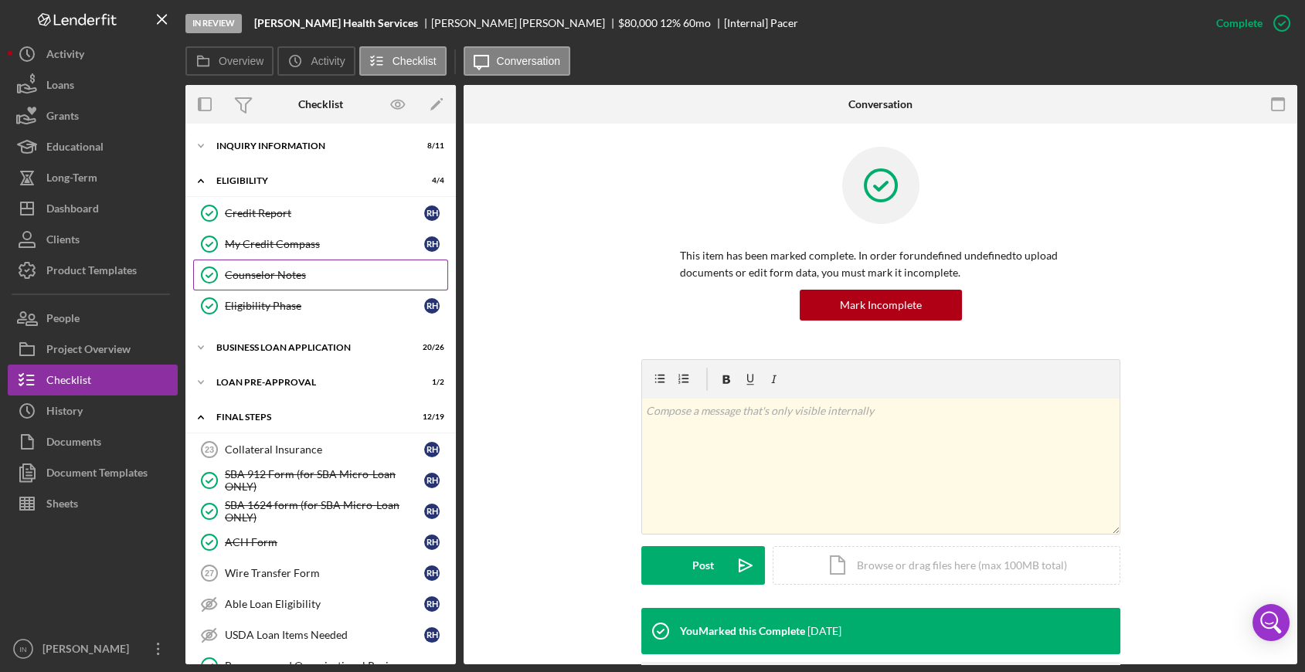
click at [297, 280] on div "Counselor Notes" at bounding box center [336, 275] width 222 height 12
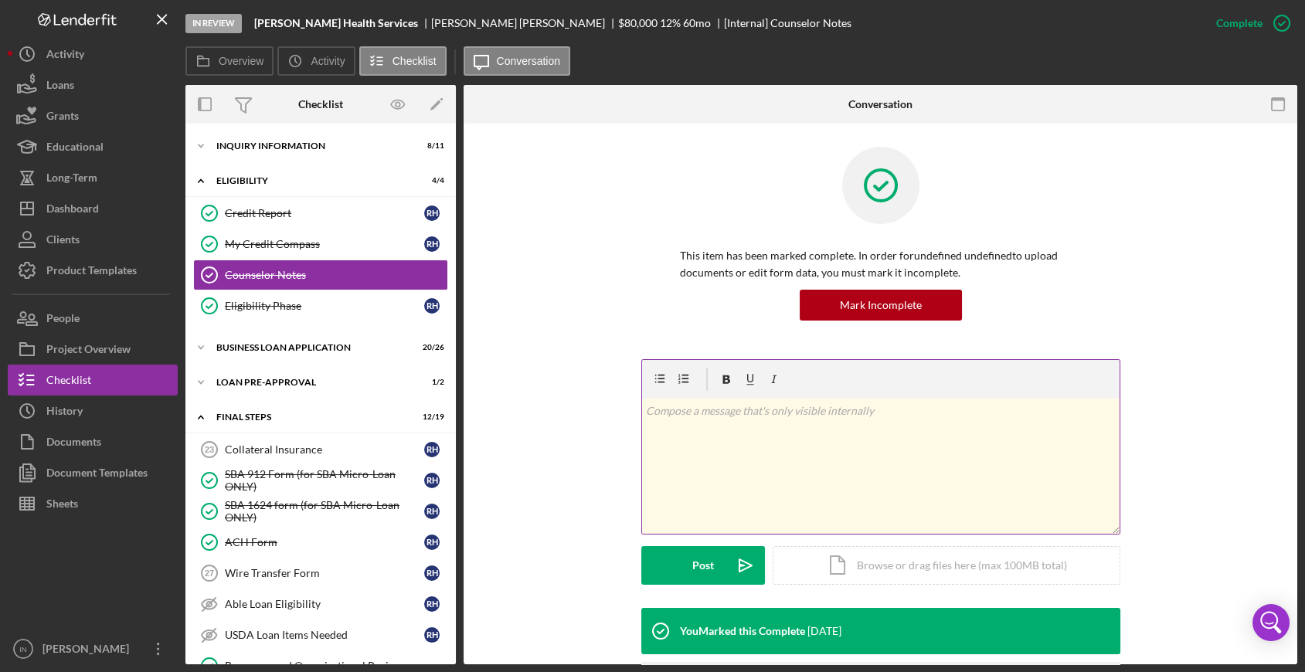
click at [785, 434] on div "v Color teal Color pink Remove color Add row above Add row below Add column bef…" at bounding box center [880, 466] width 477 height 135
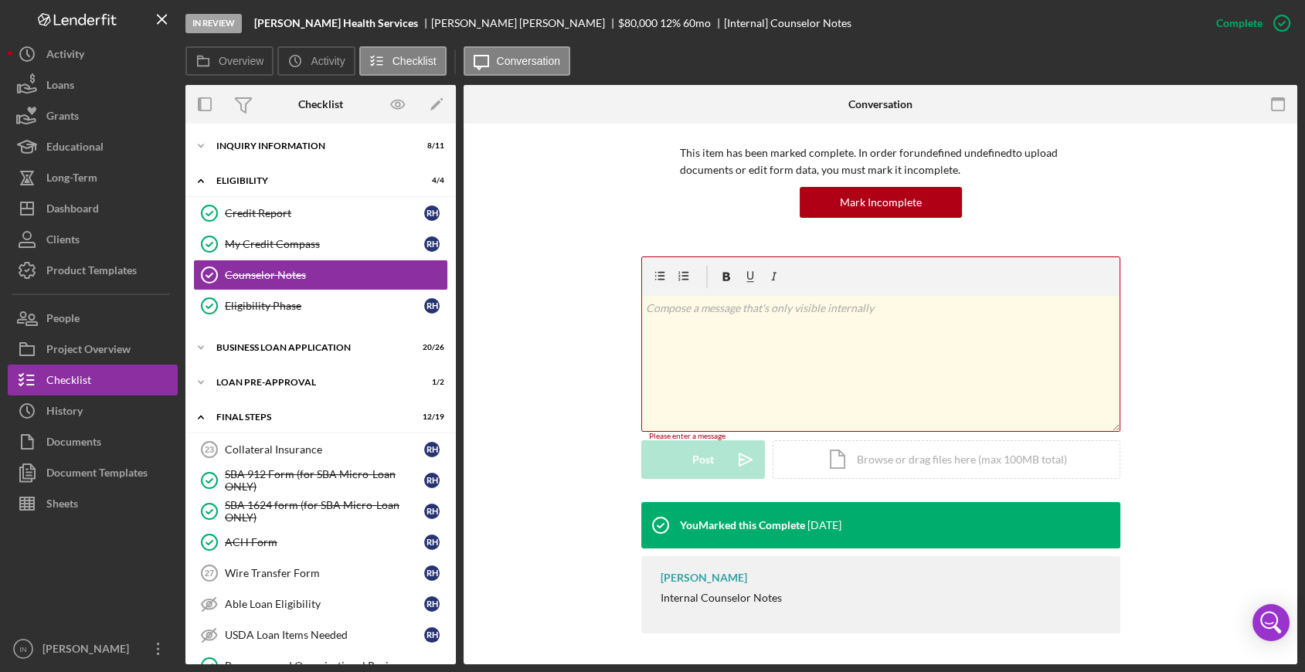
scroll to position [102, 0]
